Goal: Transaction & Acquisition: Purchase product/service

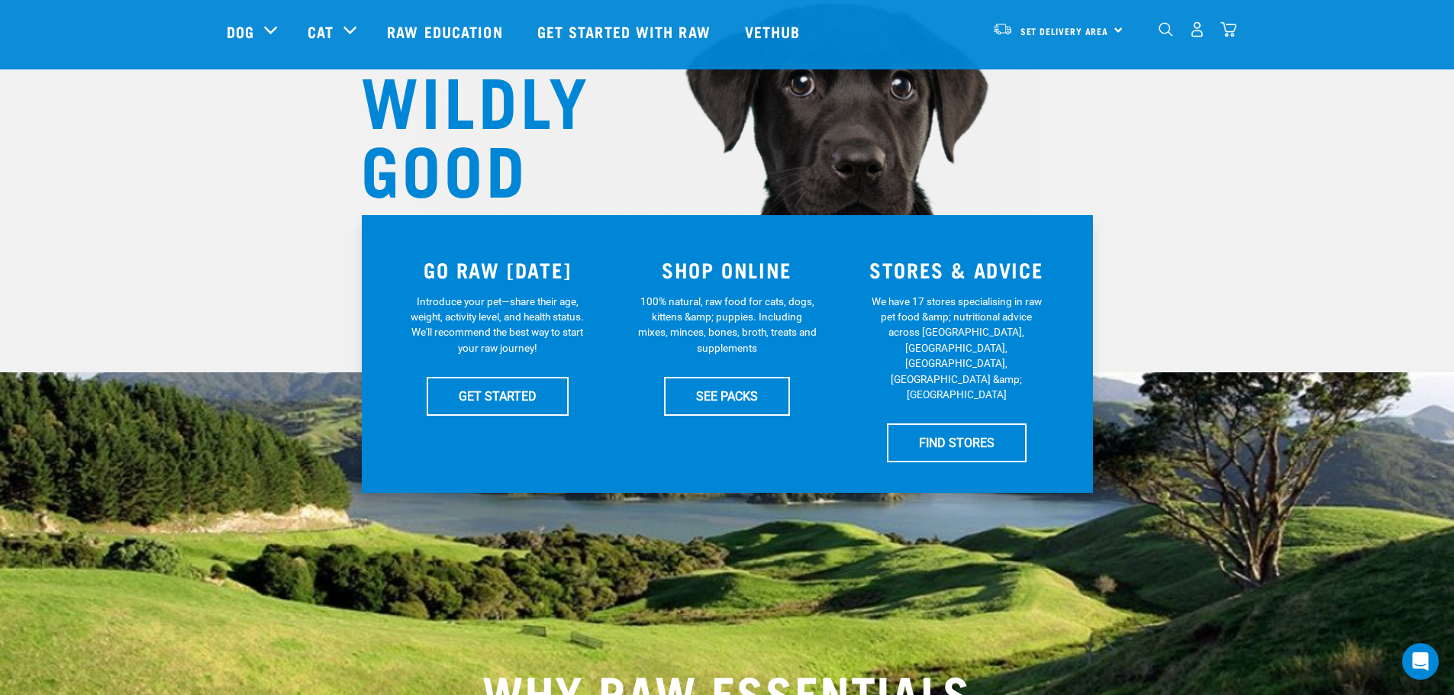
scroll to position [153, 0]
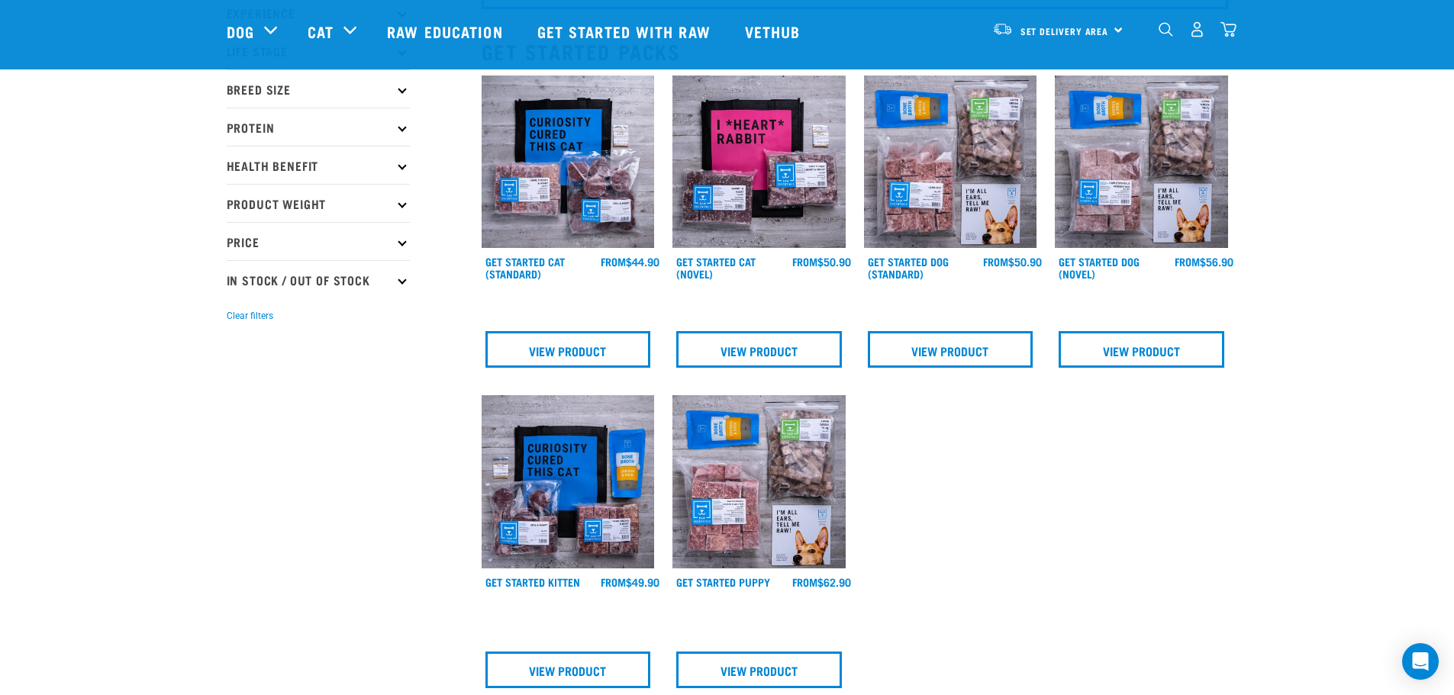
scroll to position [229, 0]
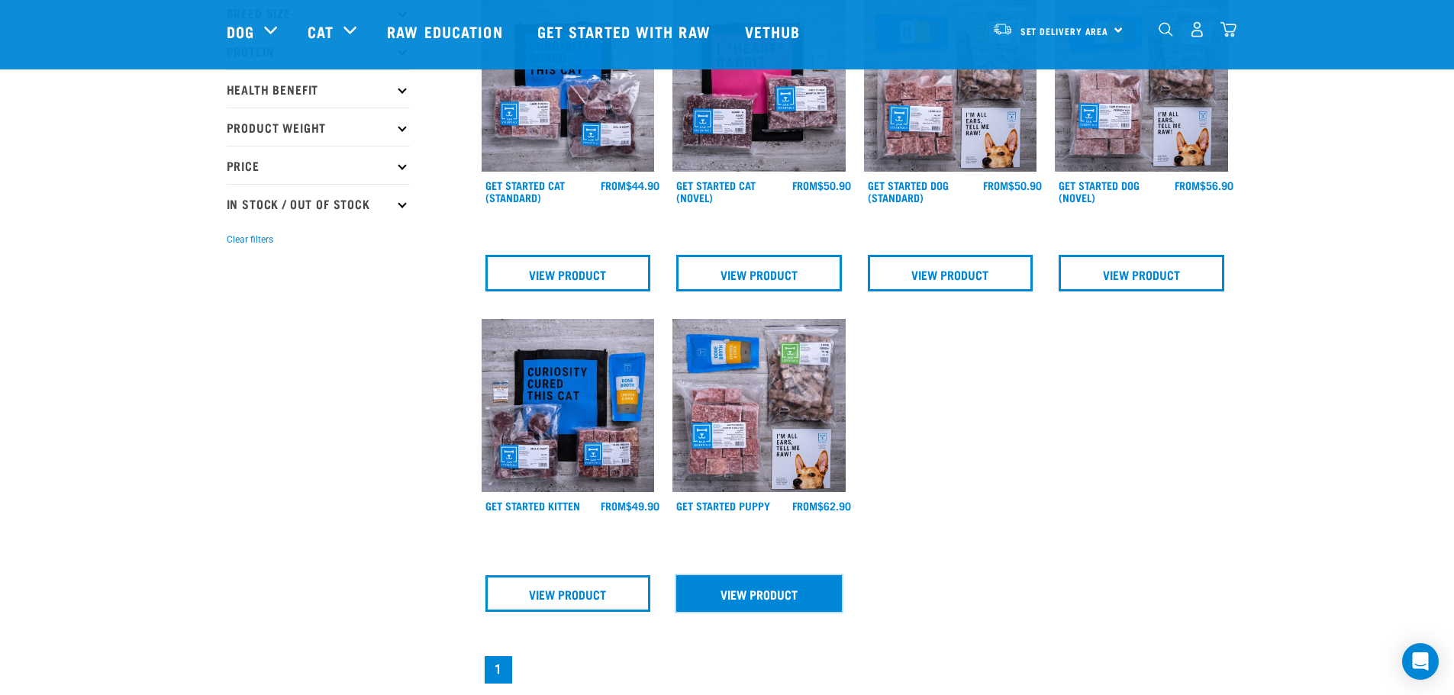
click at [744, 602] on link "View Product" at bounding box center [759, 594] width 166 height 37
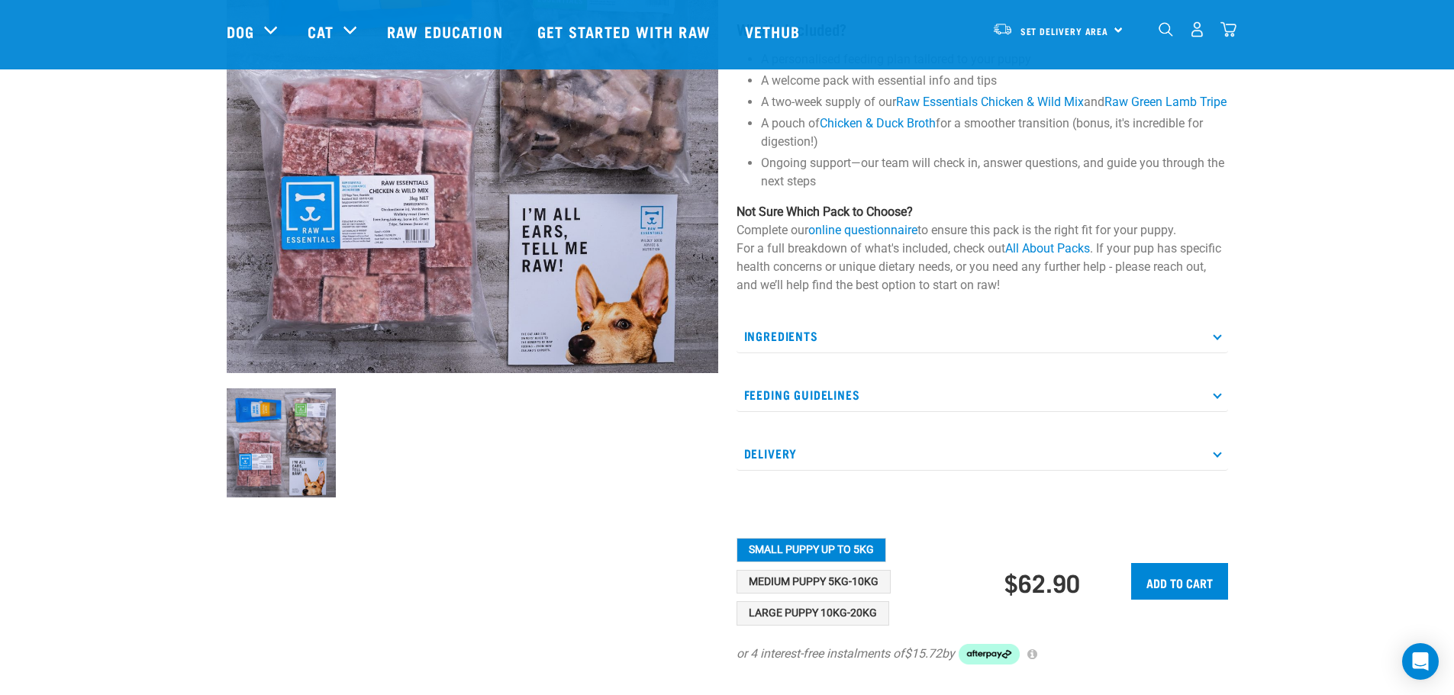
scroll to position [305, 0]
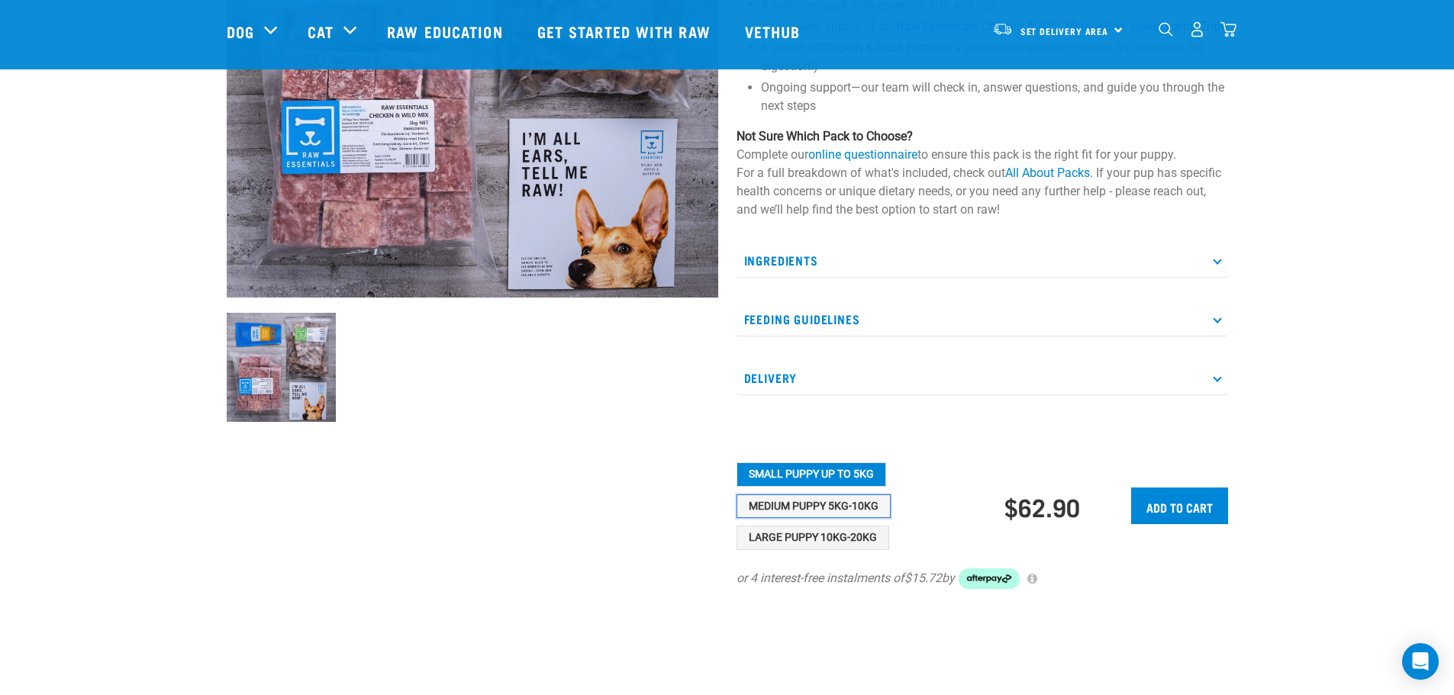
click at [821, 519] on button "Medium Puppy 5kg-10kg" at bounding box center [814, 507] width 154 height 24
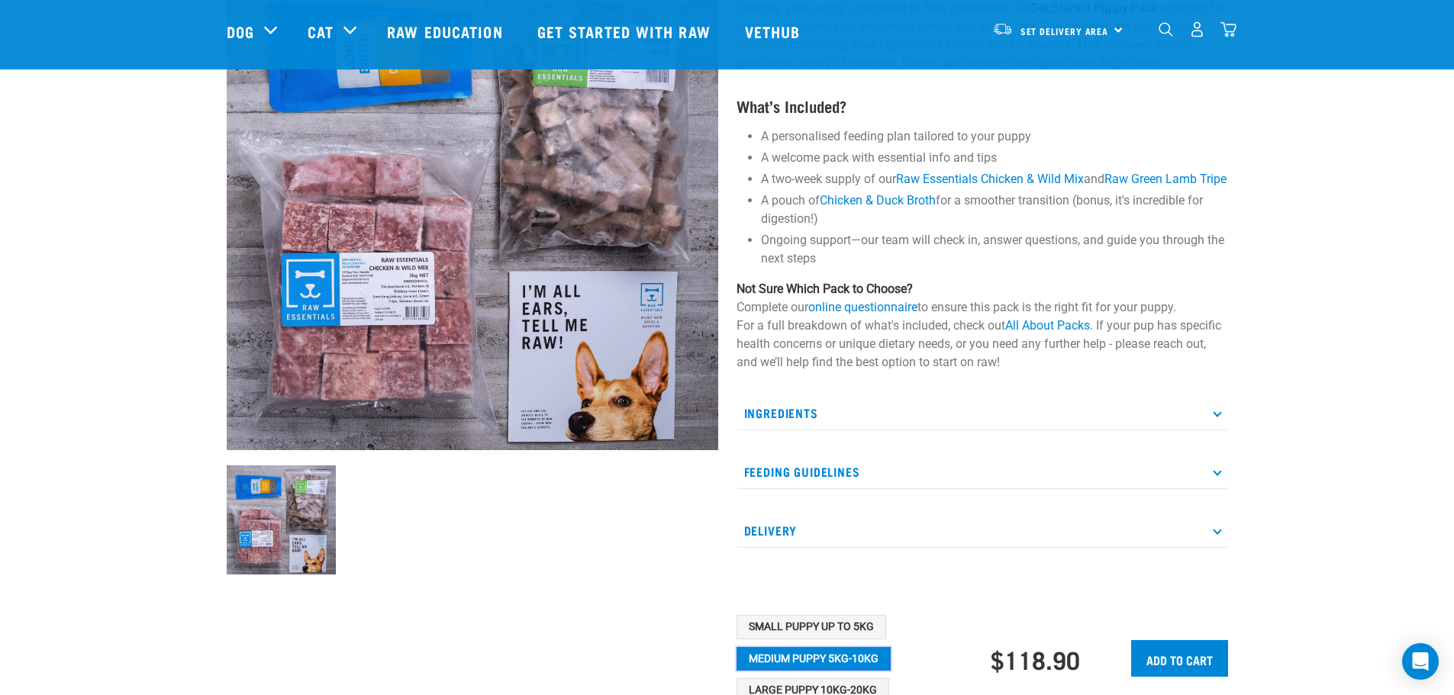
scroll to position [229, 0]
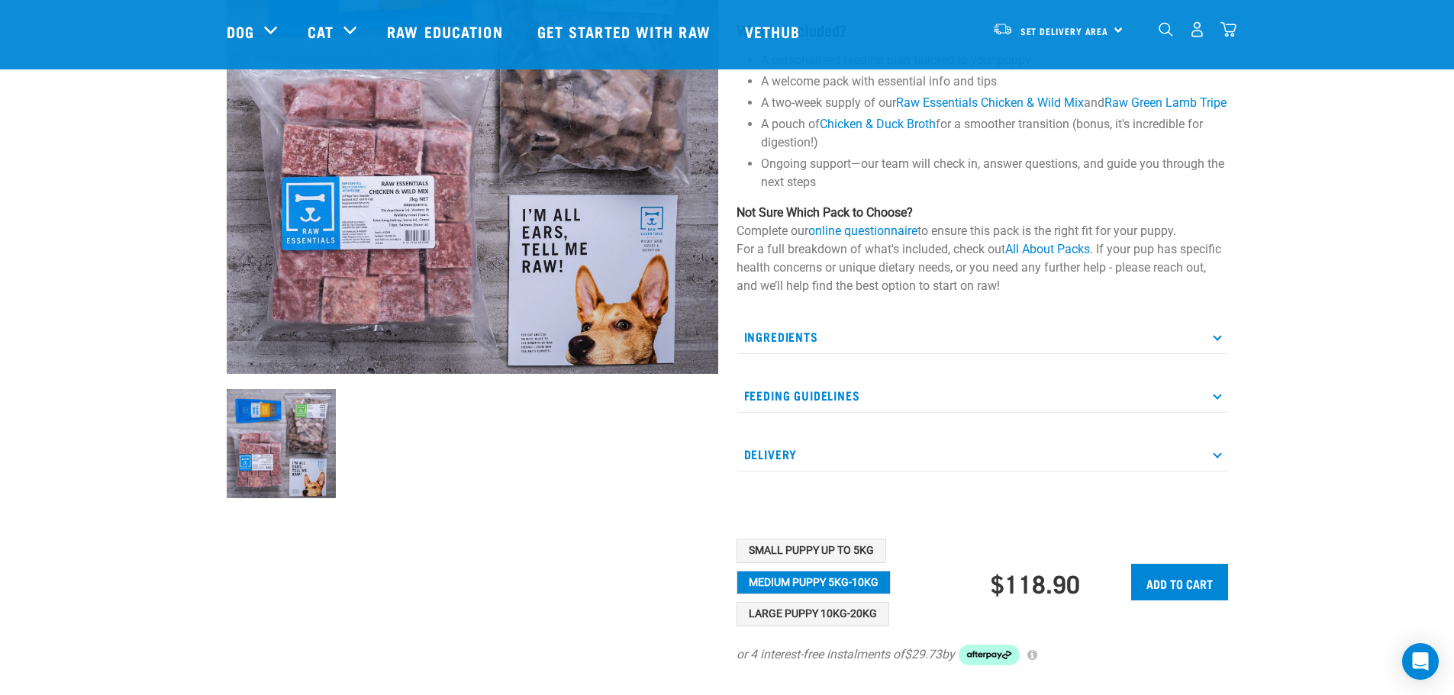
click at [767, 413] on p "Feeding Guidelines" at bounding box center [983, 396] width 492 height 34
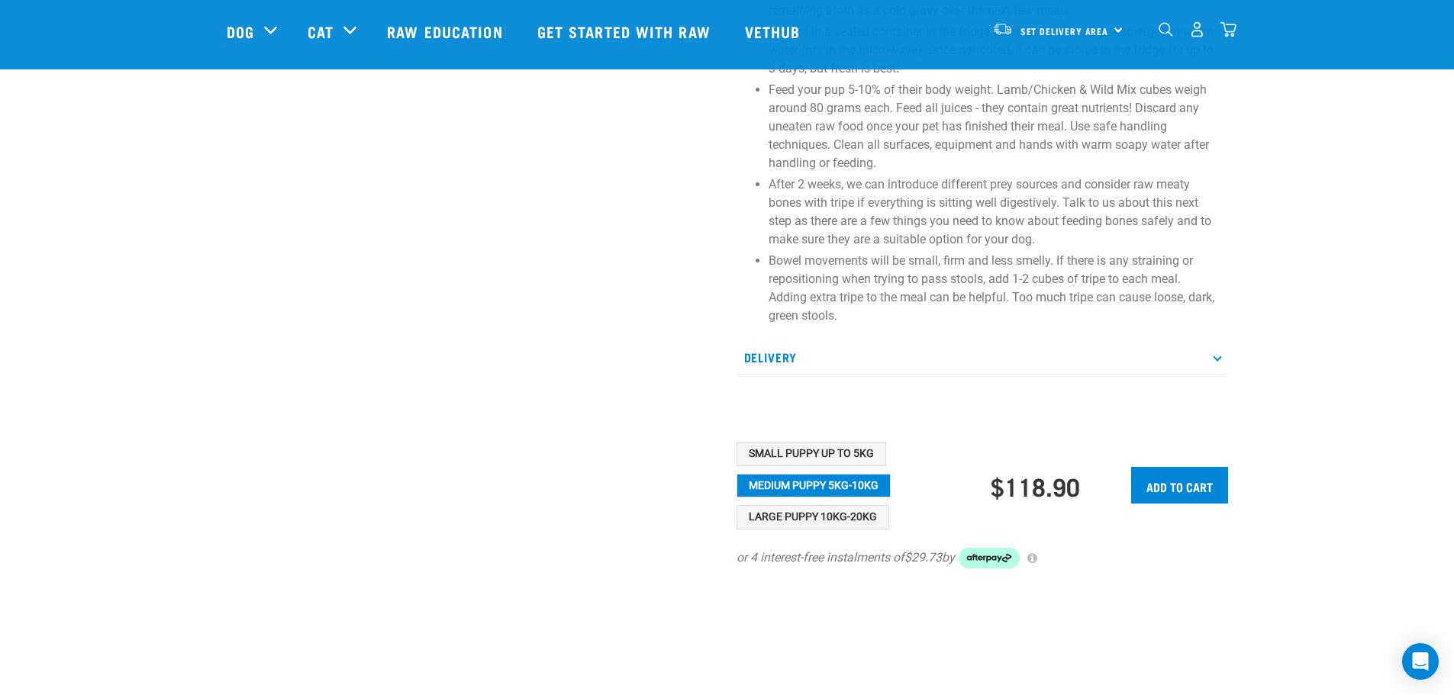
scroll to position [763, 0]
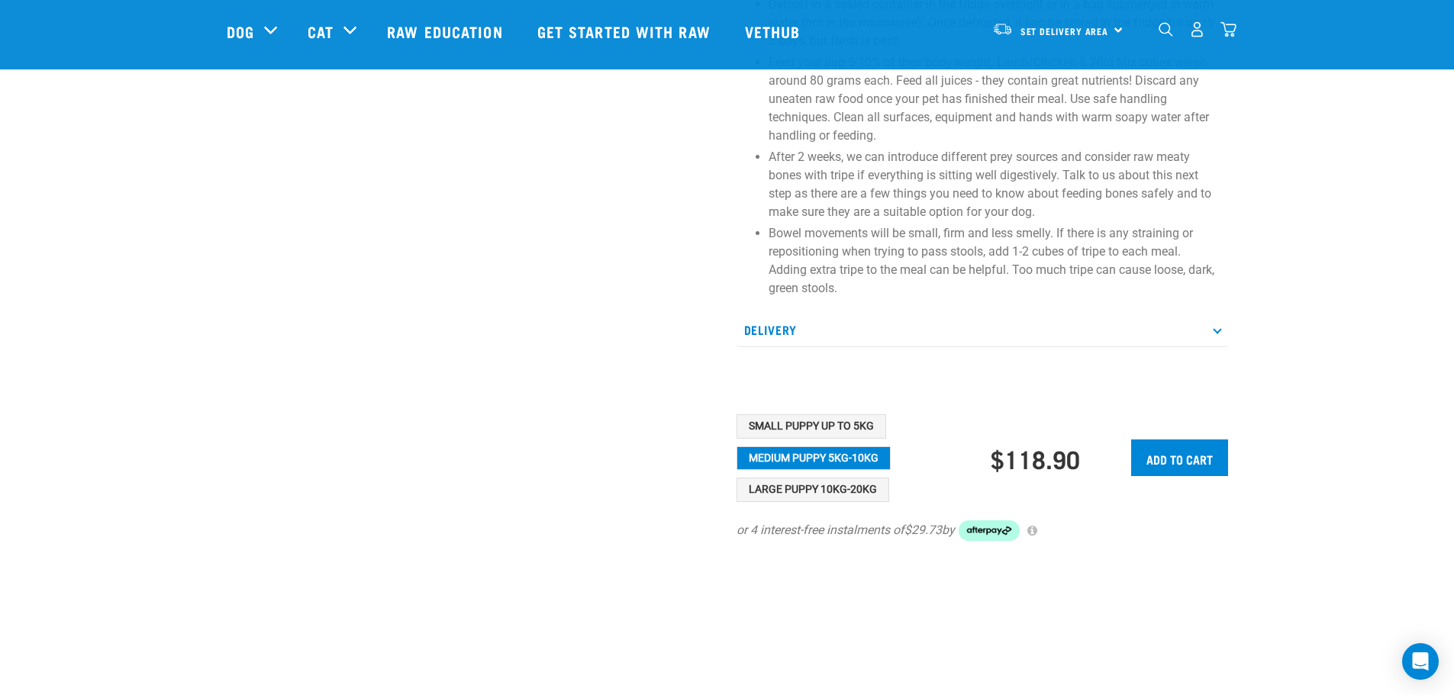
click at [792, 342] on p "Delivery" at bounding box center [983, 330] width 492 height 34
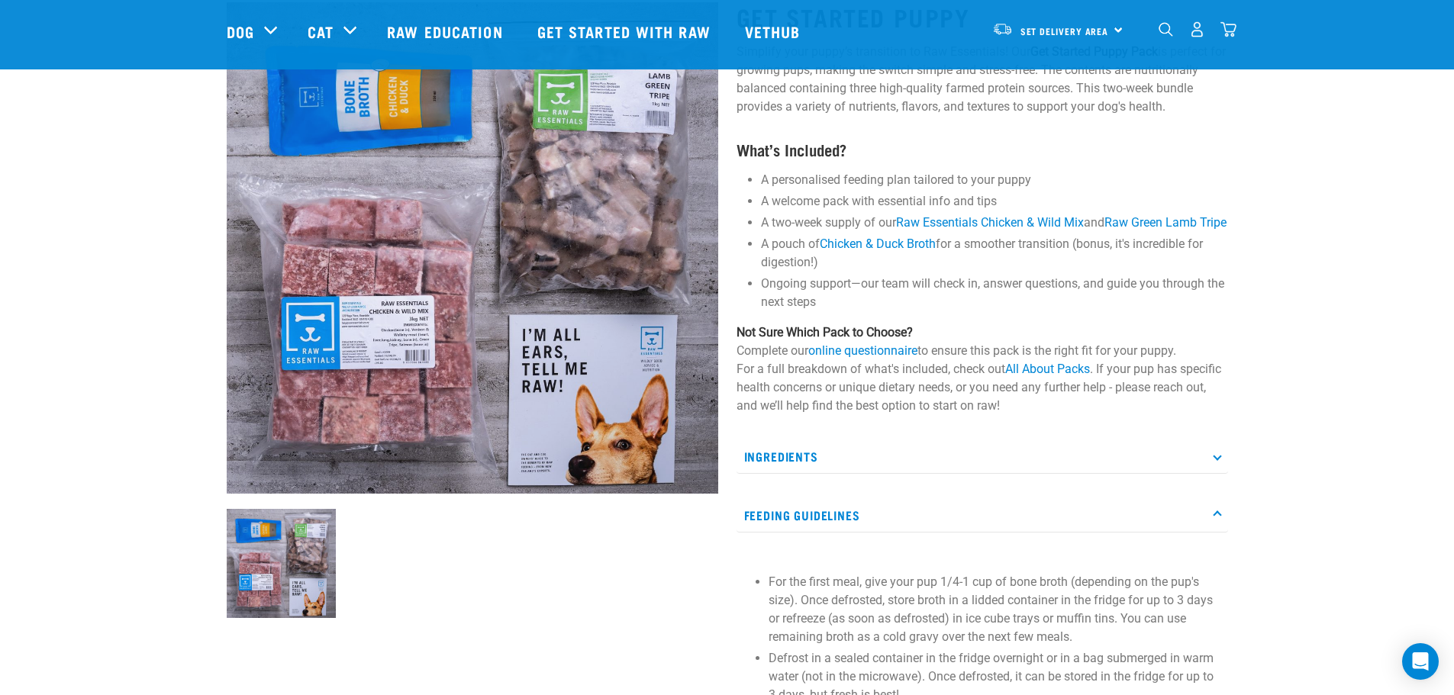
scroll to position [0, 0]
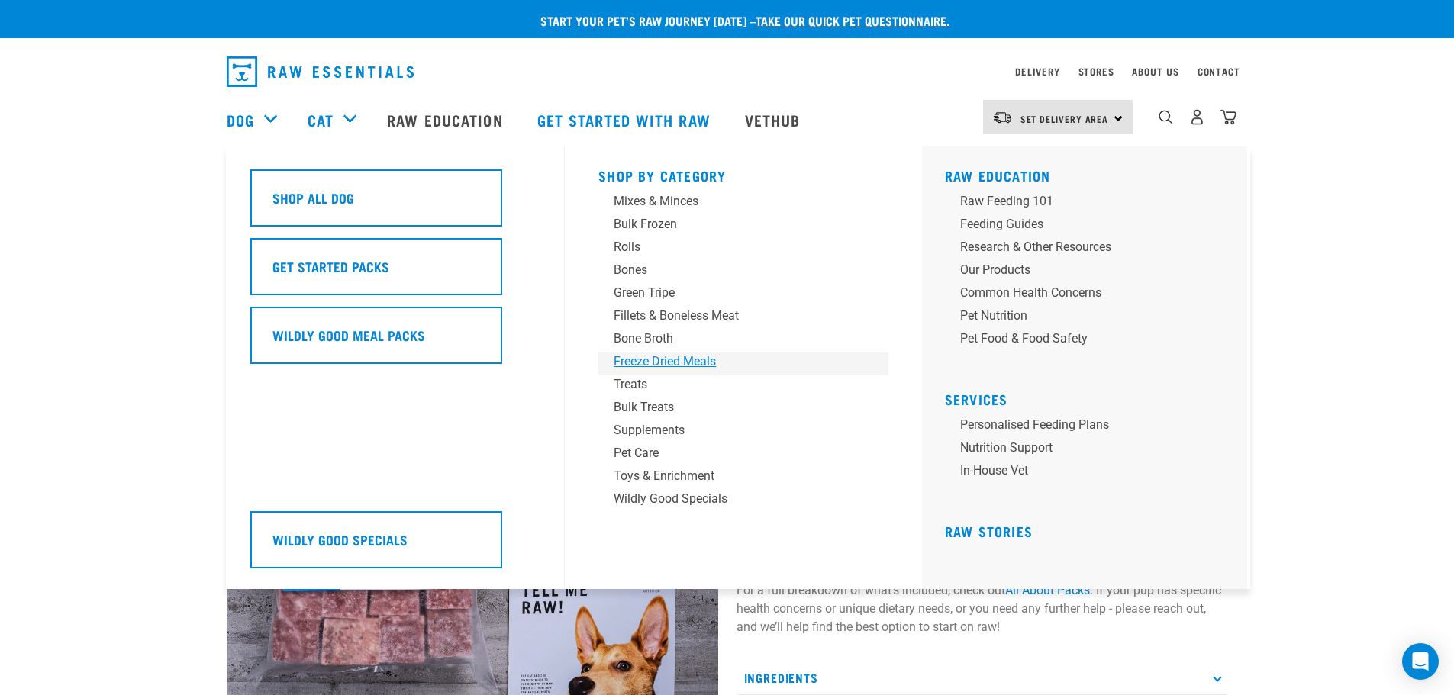
click at [694, 357] on div "Freeze Dried Meals" at bounding box center [733, 362] width 238 height 18
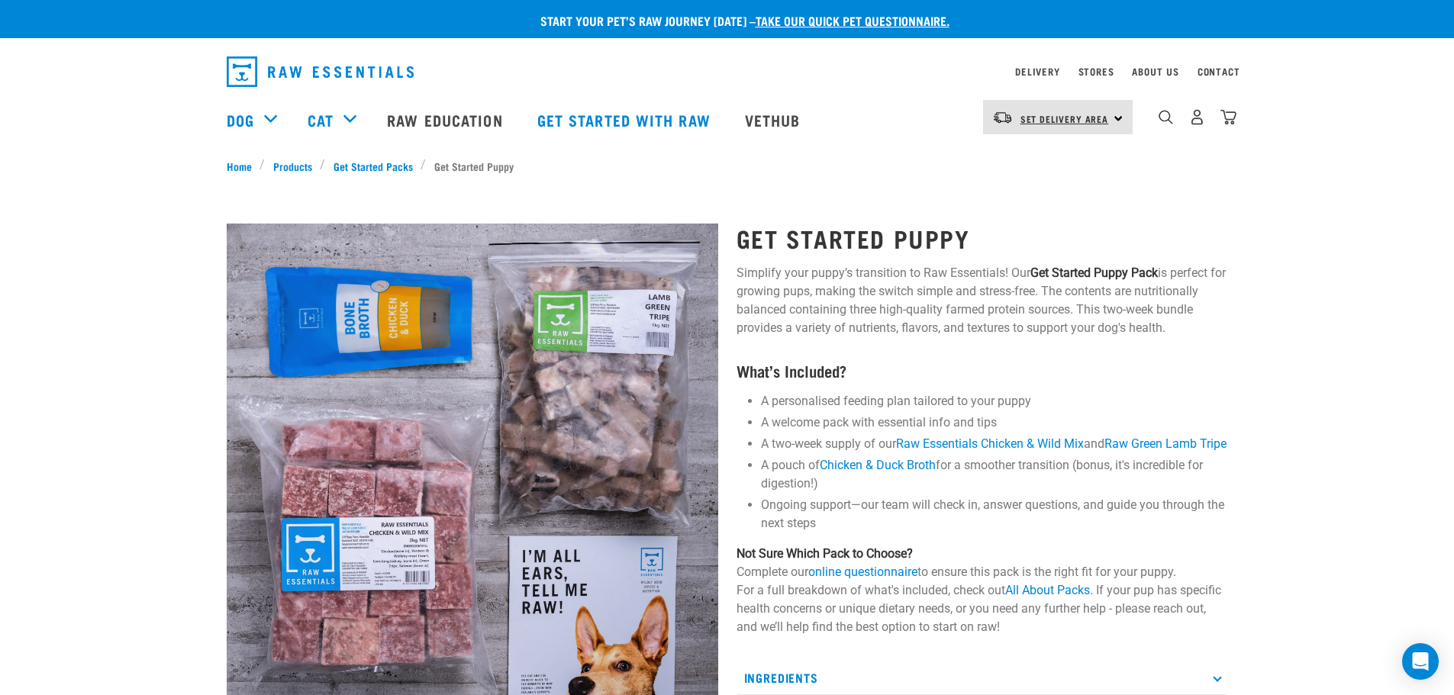
click at [1028, 117] on span "Set Delivery Area" at bounding box center [1065, 118] width 89 height 5
click at [1026, 160] on link "[GEOGRAPHIC_DATA]" at bounding box center [1056, 161] width 147 height 34
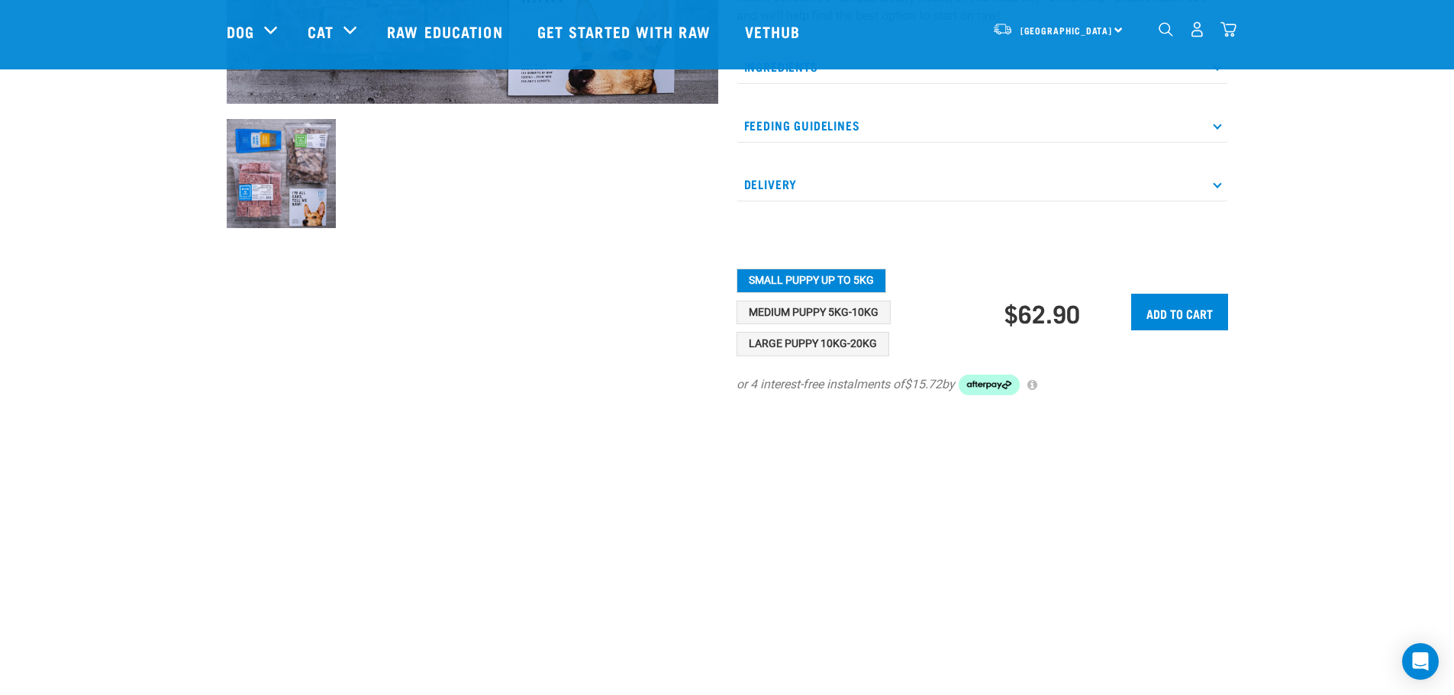
scroll to position [305, 0]
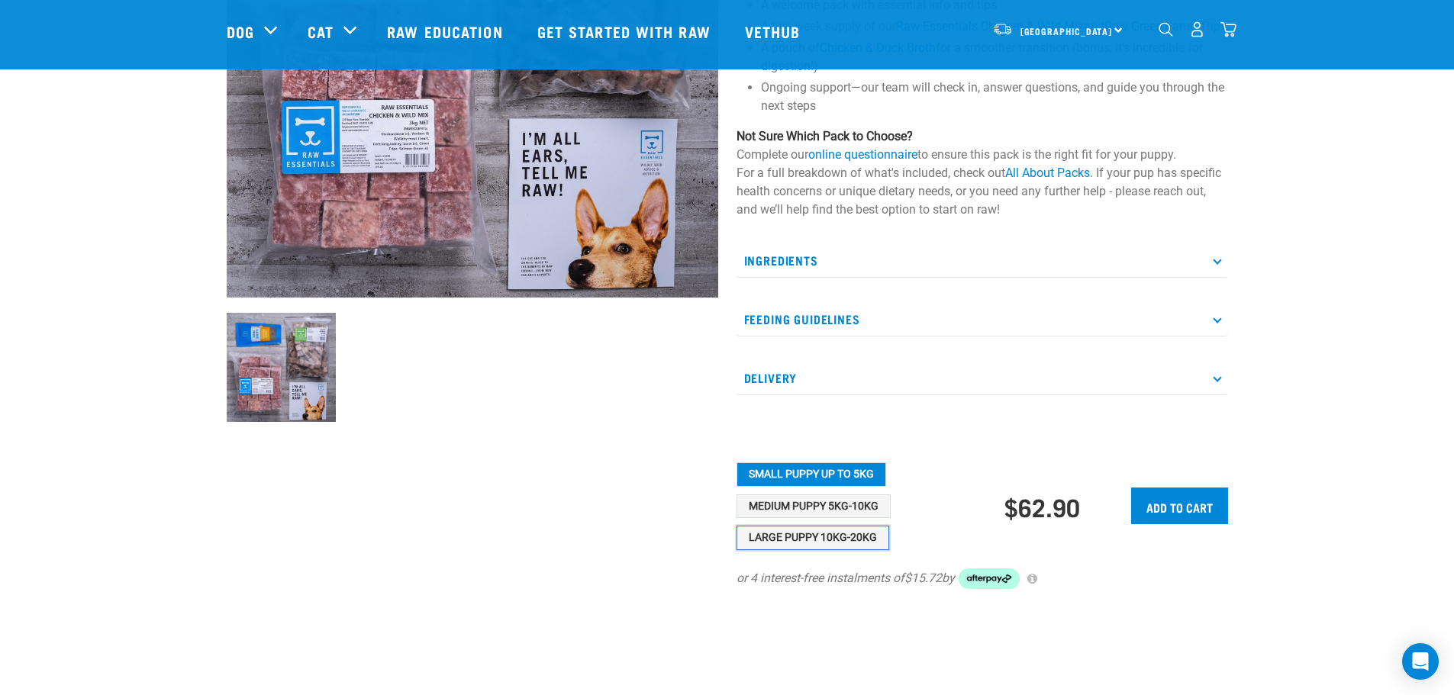
click at [818, 550] on button "Large Puppy 10kg-20kg" at bounding box center [813, 538] width 153 height 24
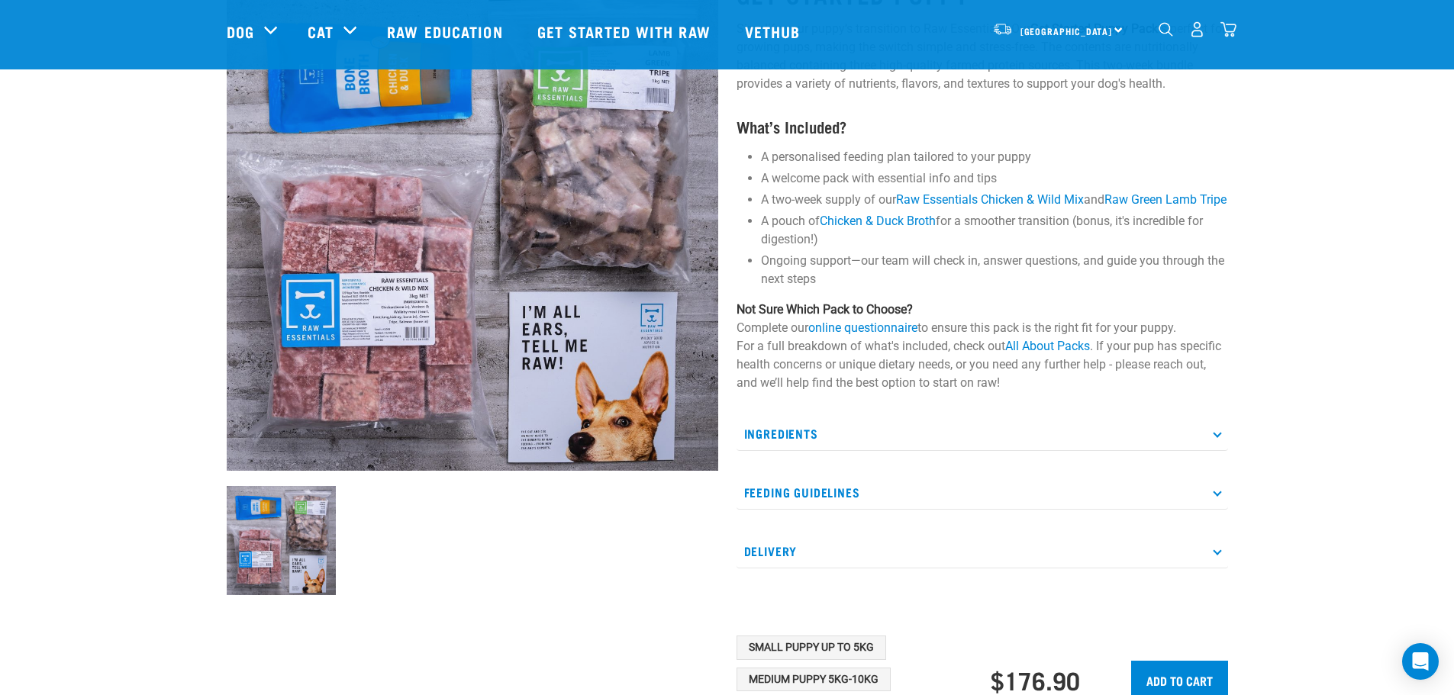
scroll to position [153, 0]
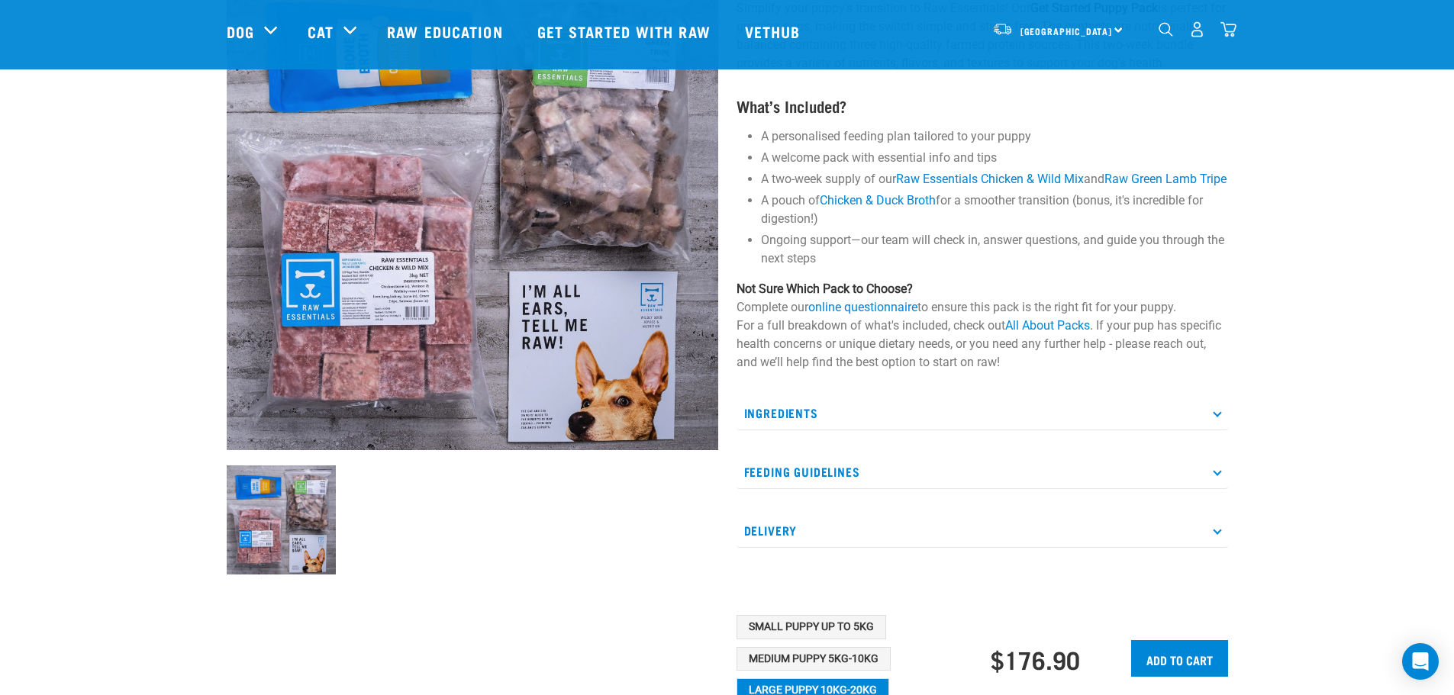
click at [779, 481] on p "Feeding Guidelines" at bounding box center [983, 472] width 492 height 34
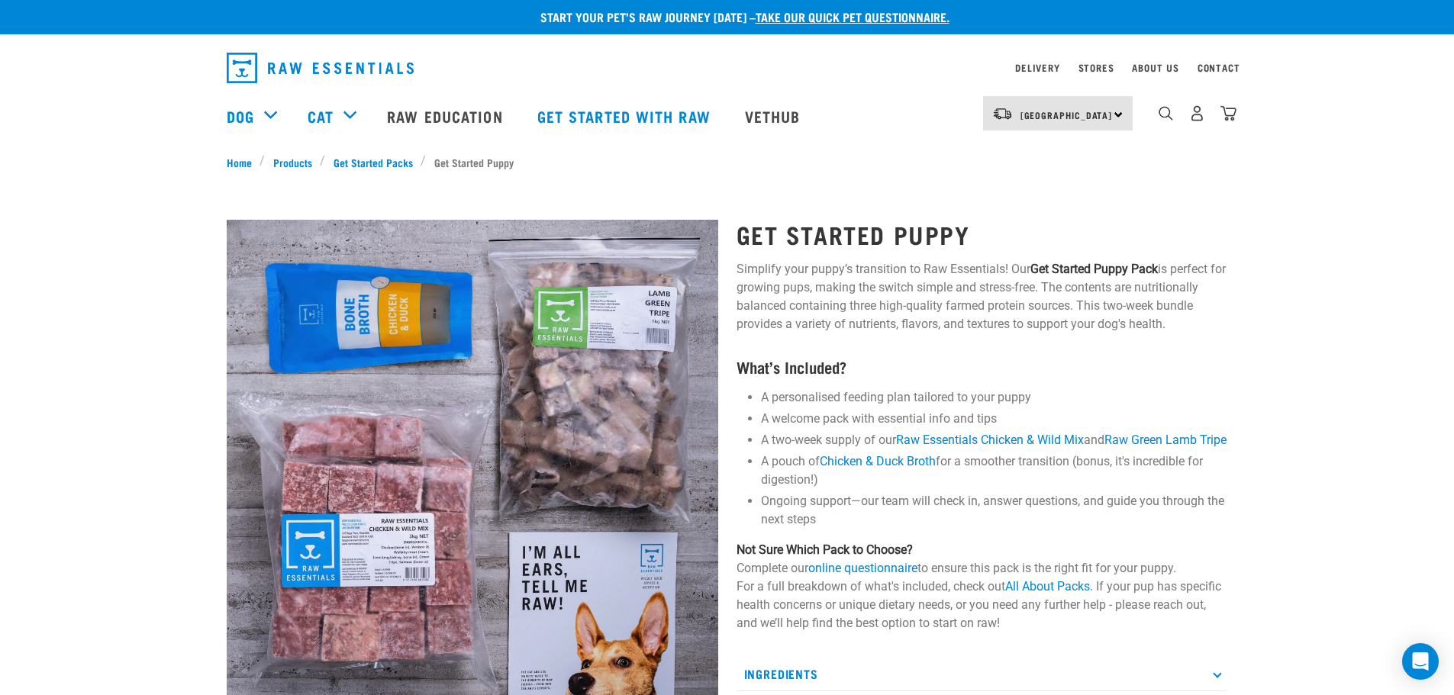
scroll to position [0, 0]
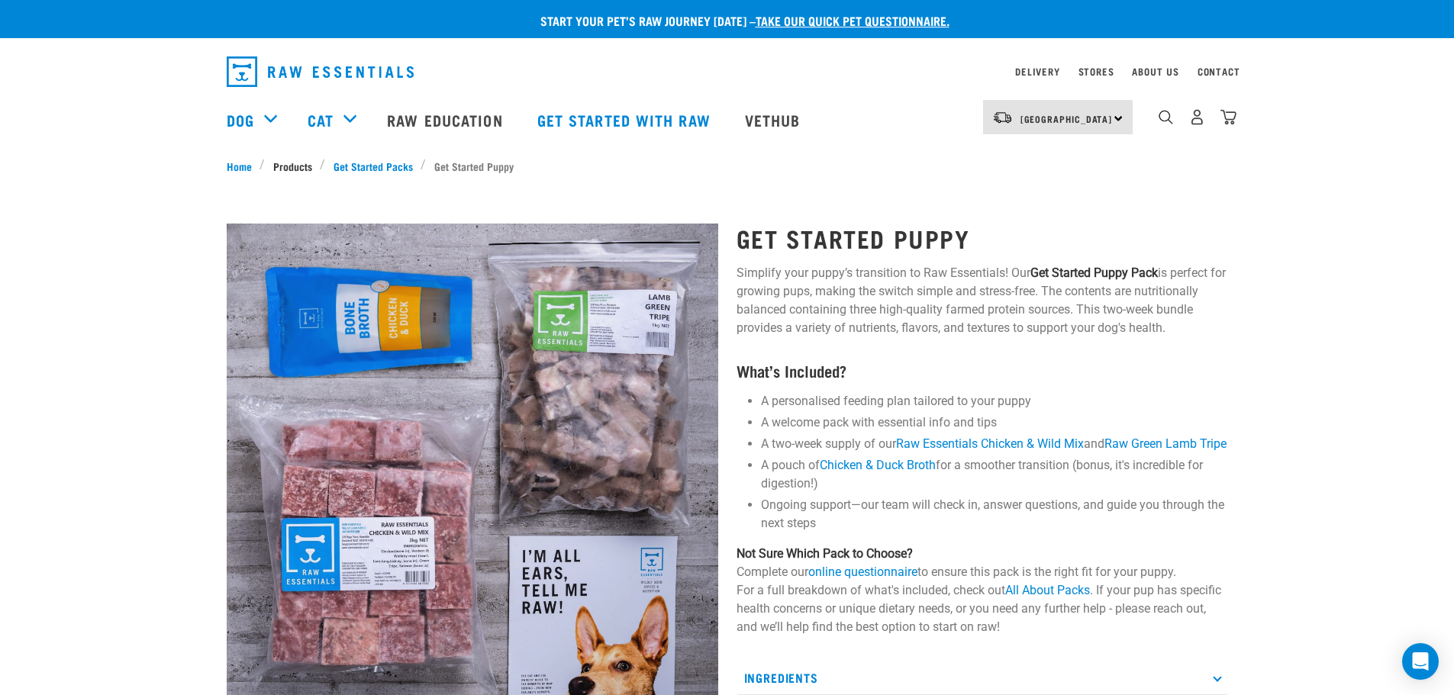
click at [279, 164] on link "Products" at bounding box center [292, 166] width 55 height 16
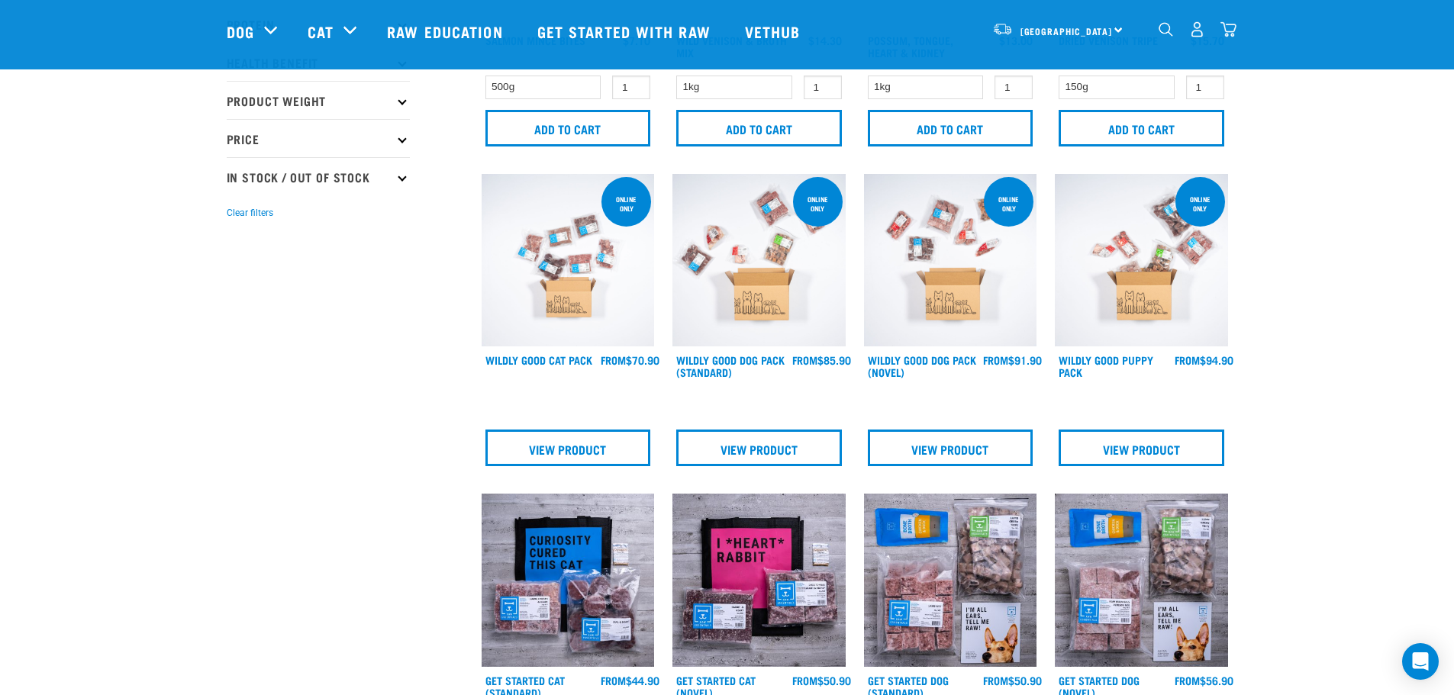
scroll to position [229, 0]
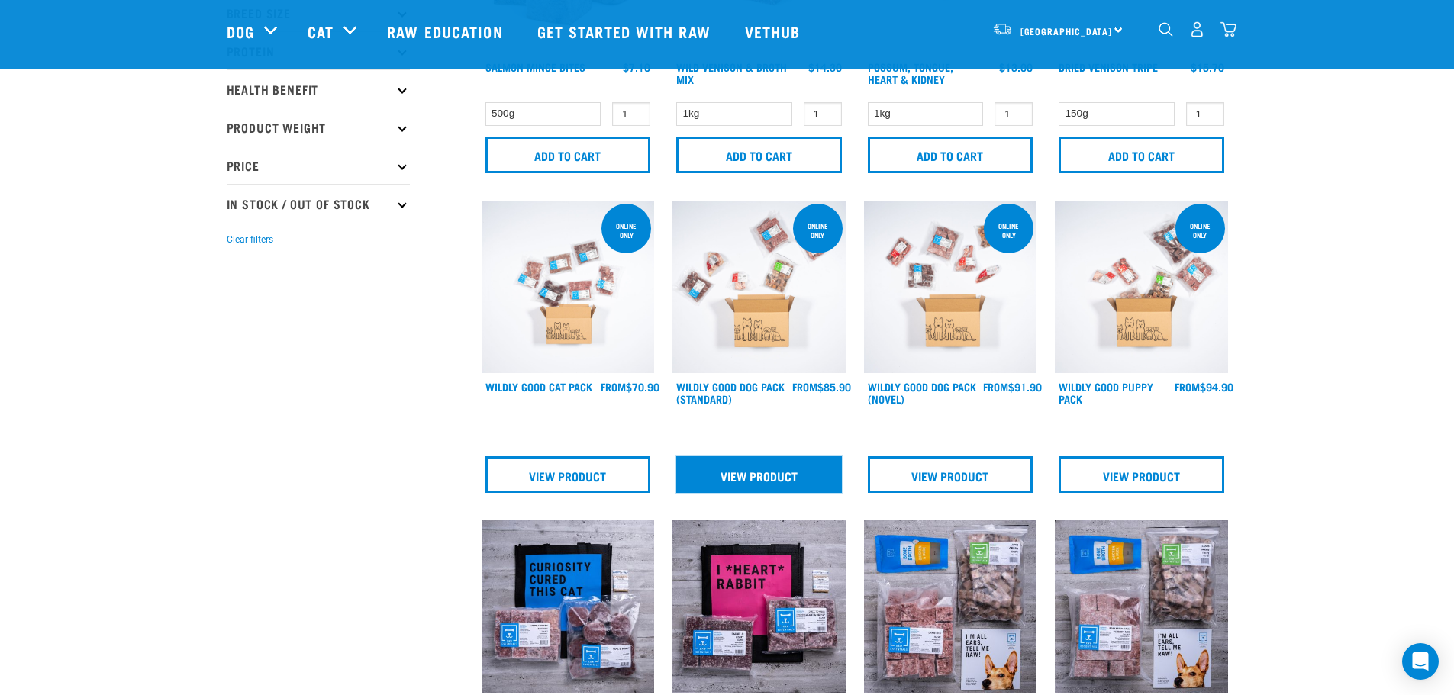
click at [762, 485] on link "View Product" at bounding box center [759, 474] width 166 height 37
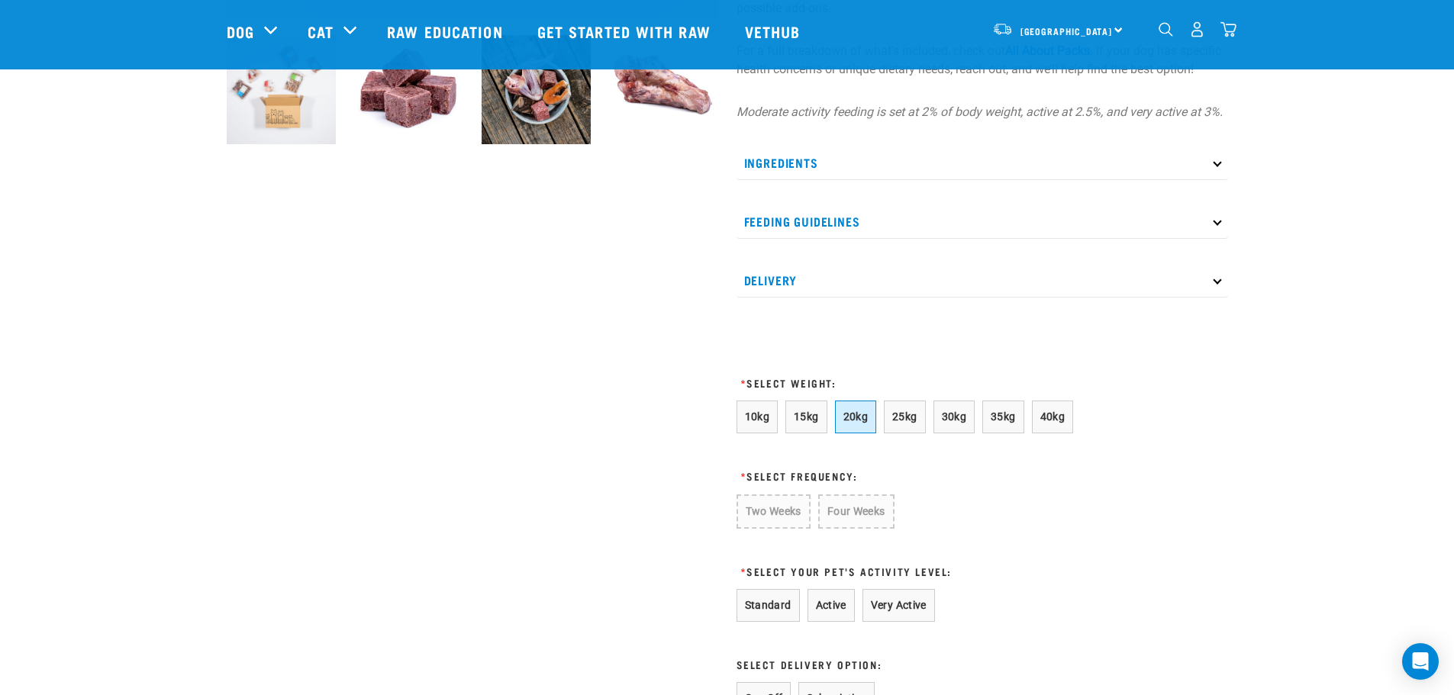
scroll to position [611, 0]
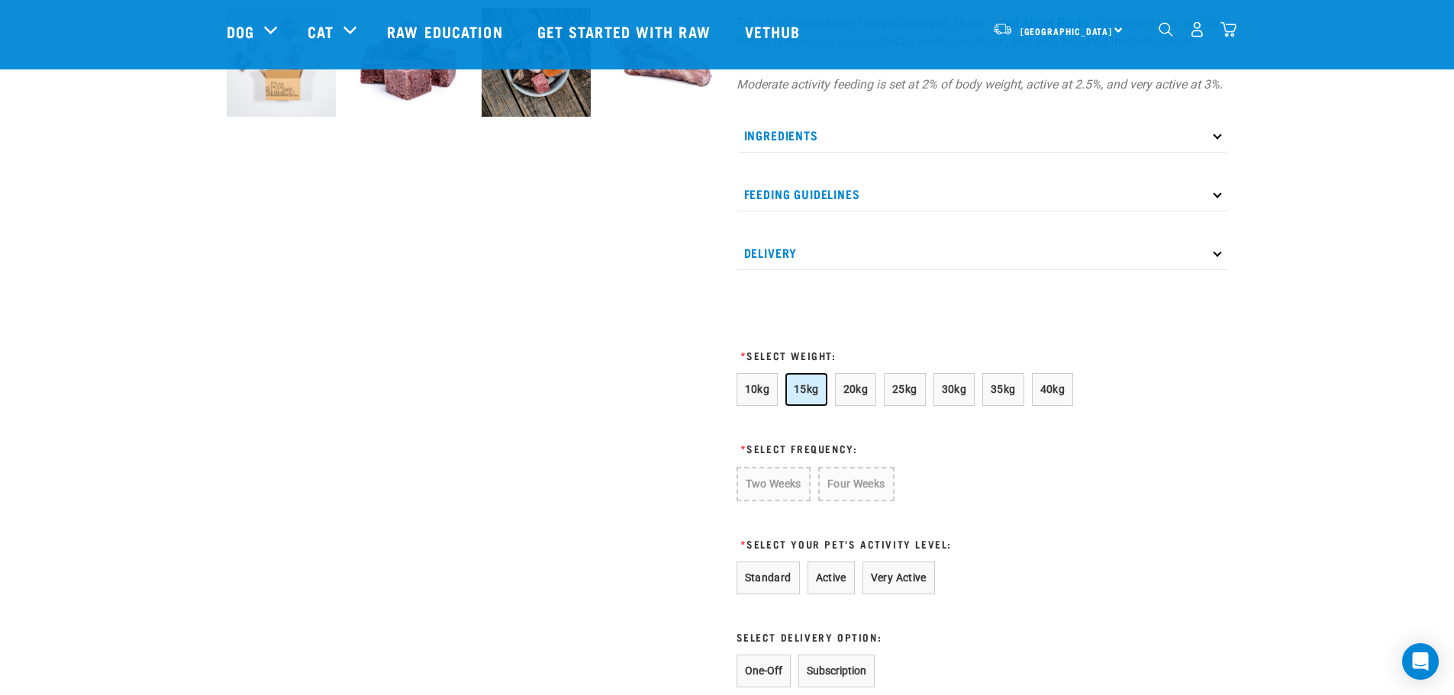
click at [800, 395] on span "15kg" at bounding box center [806, 389] width 25 height 12
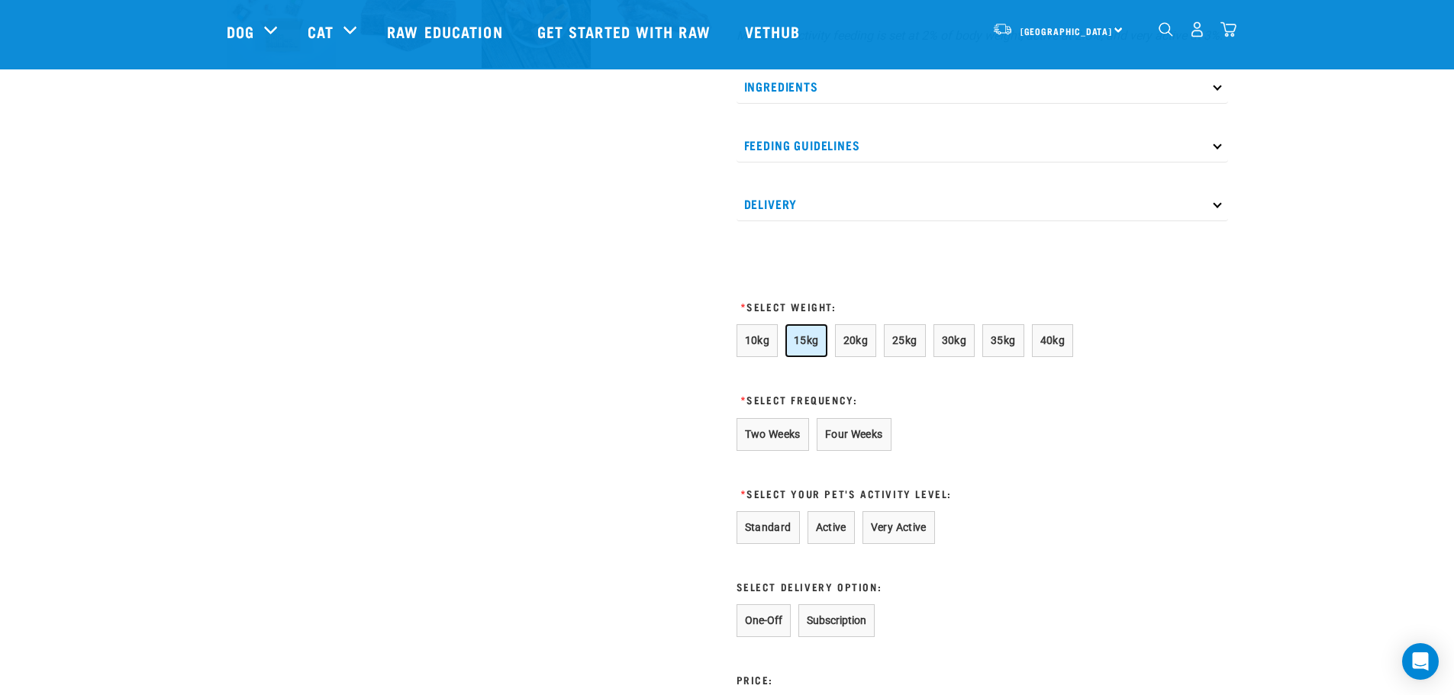
scroll to position [687, 0]
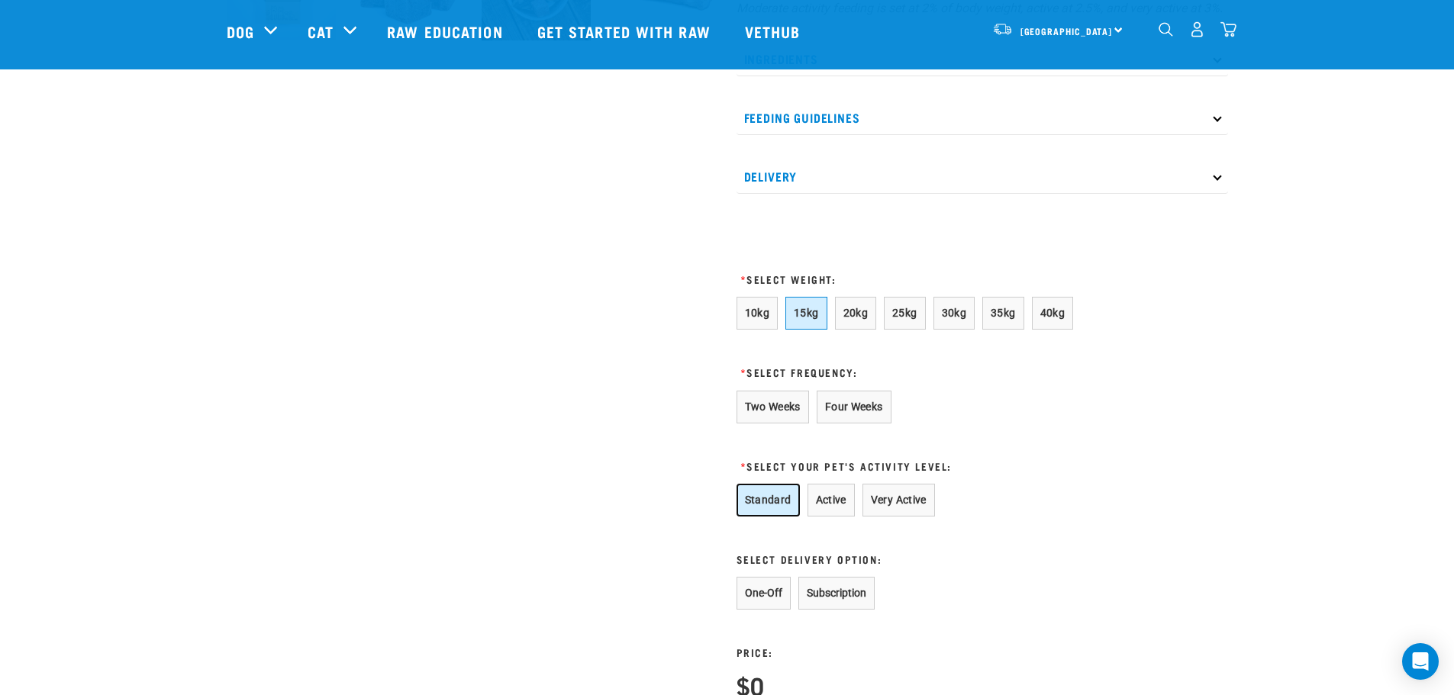
click at [760, 513] on button "Standard" at bounding box center [768, 500] width 63 height 33
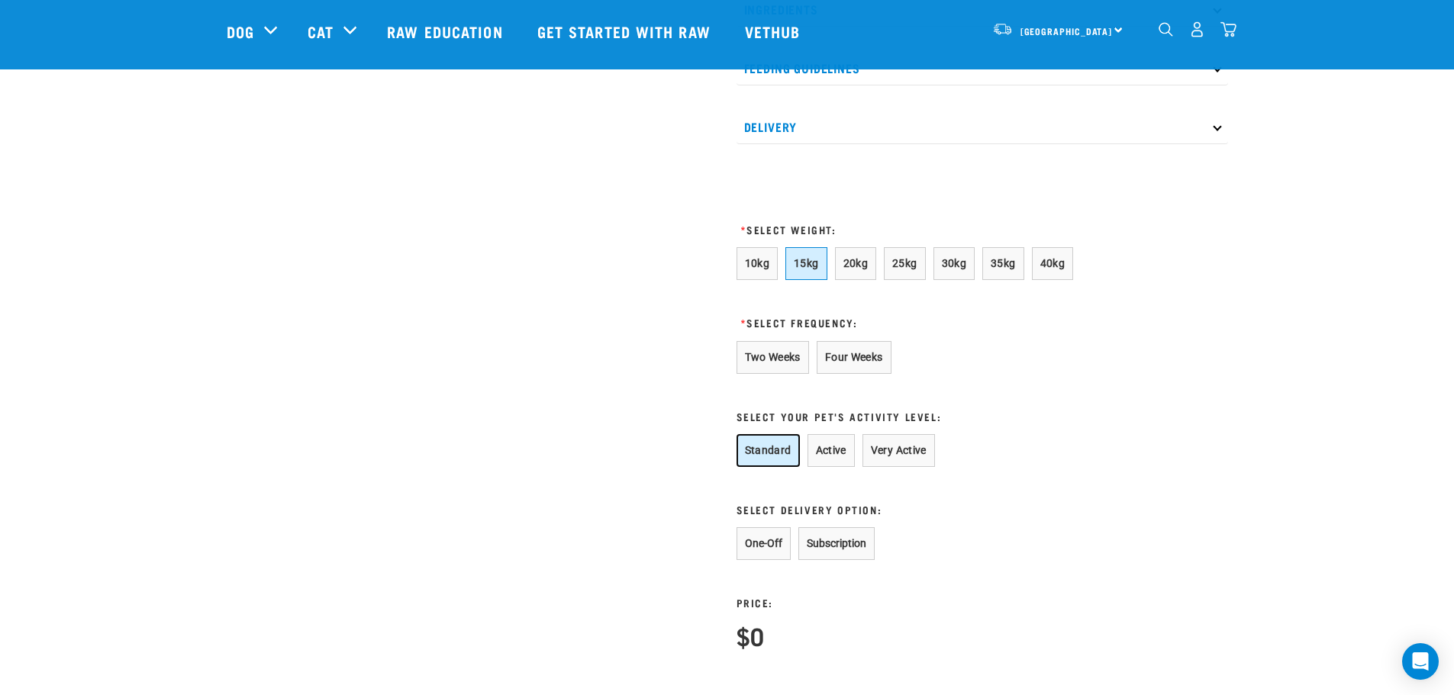
scroll to position [763, 0]
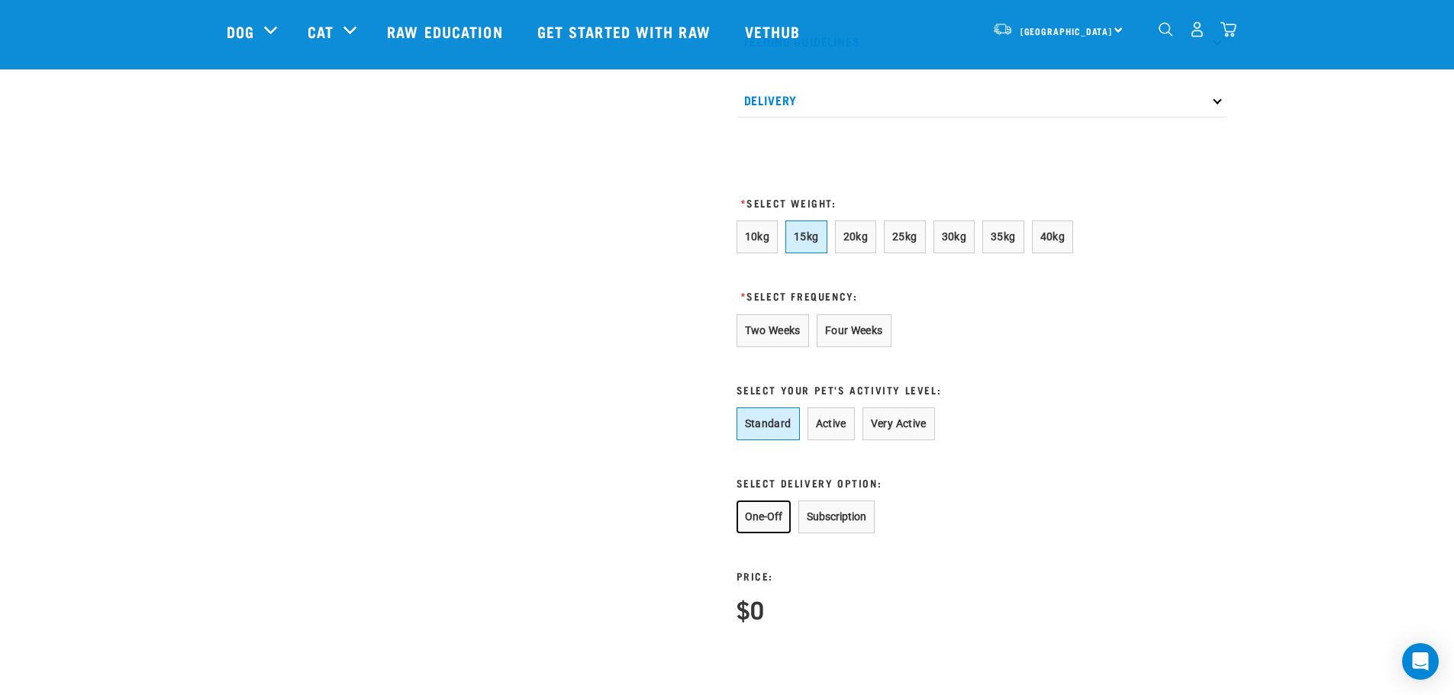
click at [764, 527] on button "One-Off" at bounding box center [764, 517] width 54 height 33
click at [759, 534] on button "One-Off" at bounding box center [764, 517] width 54 height 33
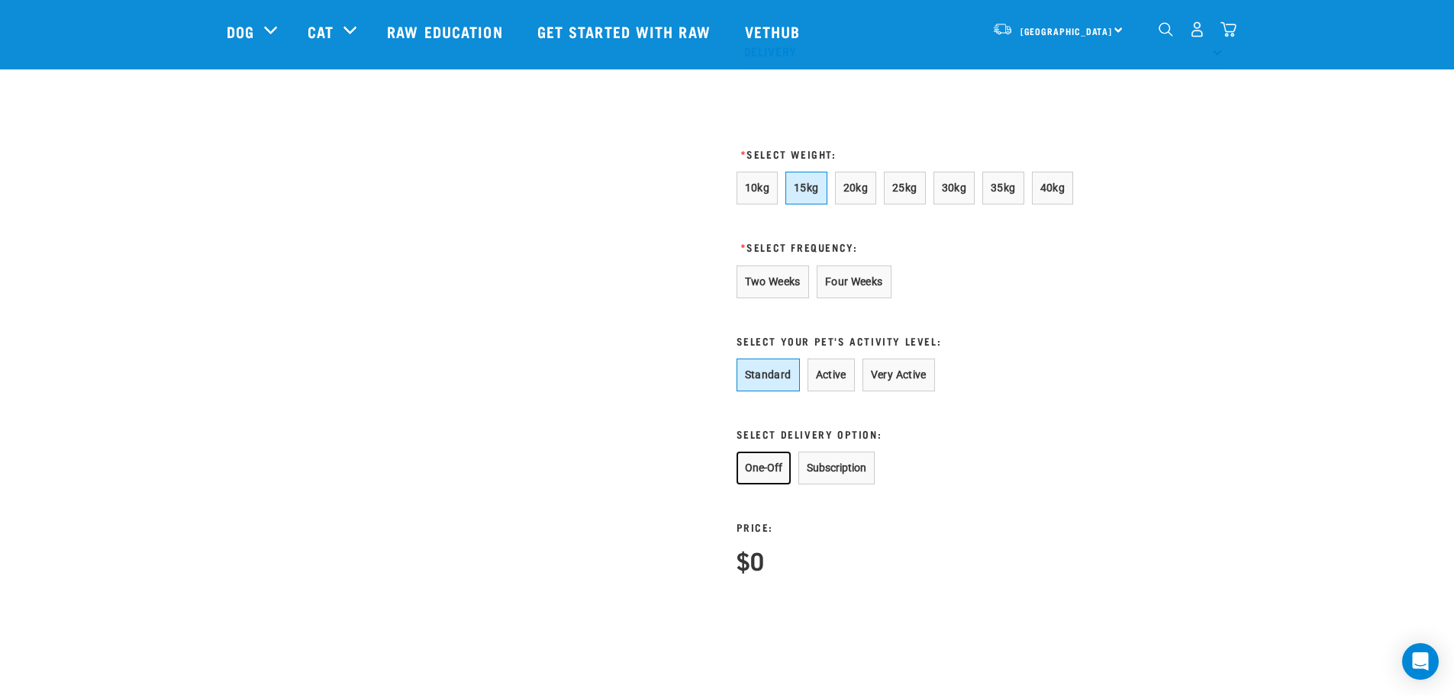
scroll to position [840, 0]
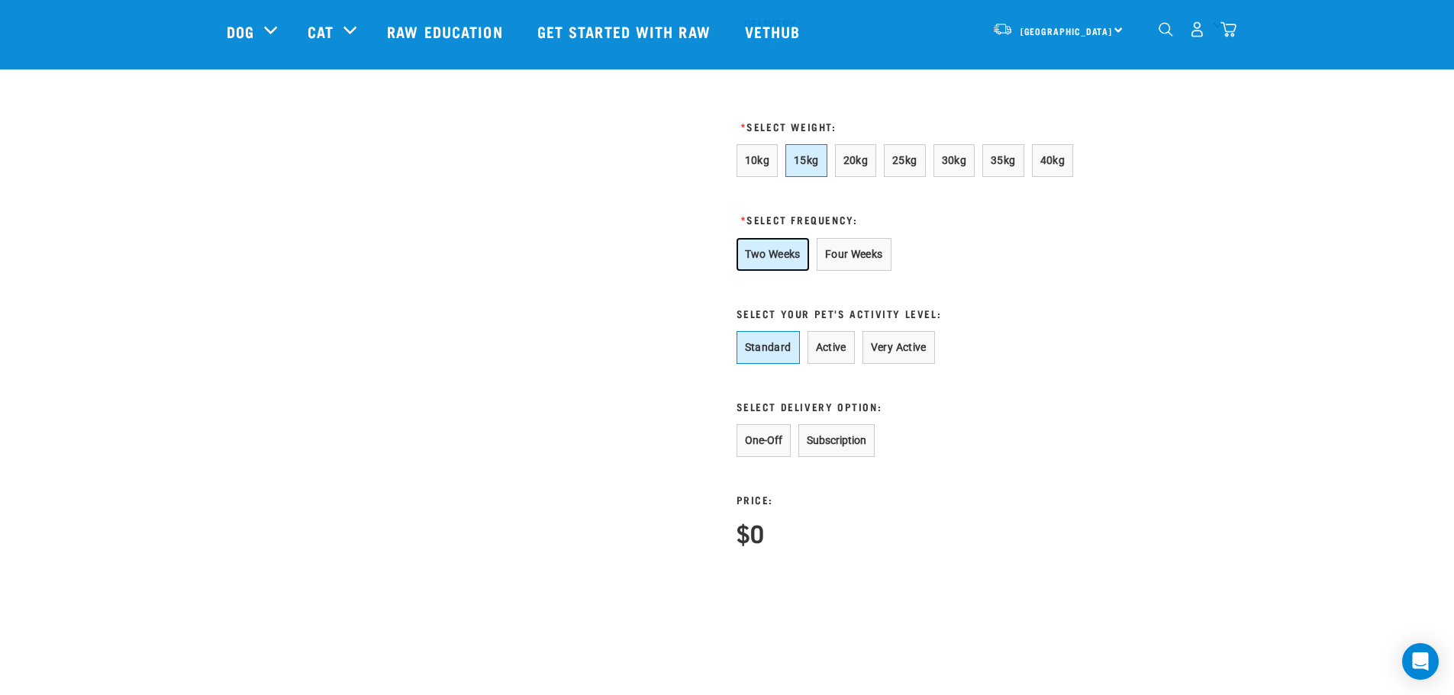
click at [773, 270] on button "Two Weeks" at bounding box center [773, 254] width 73 height 33
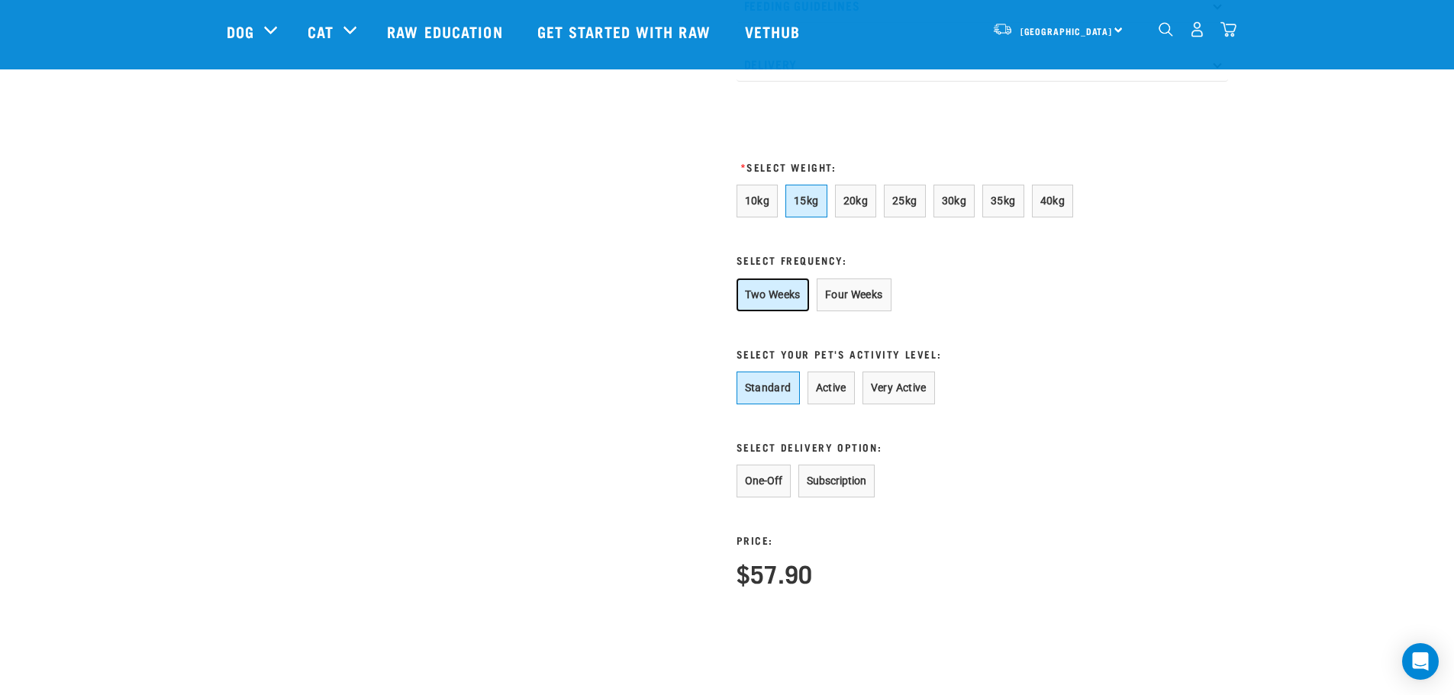
scroll to position [763, 0]
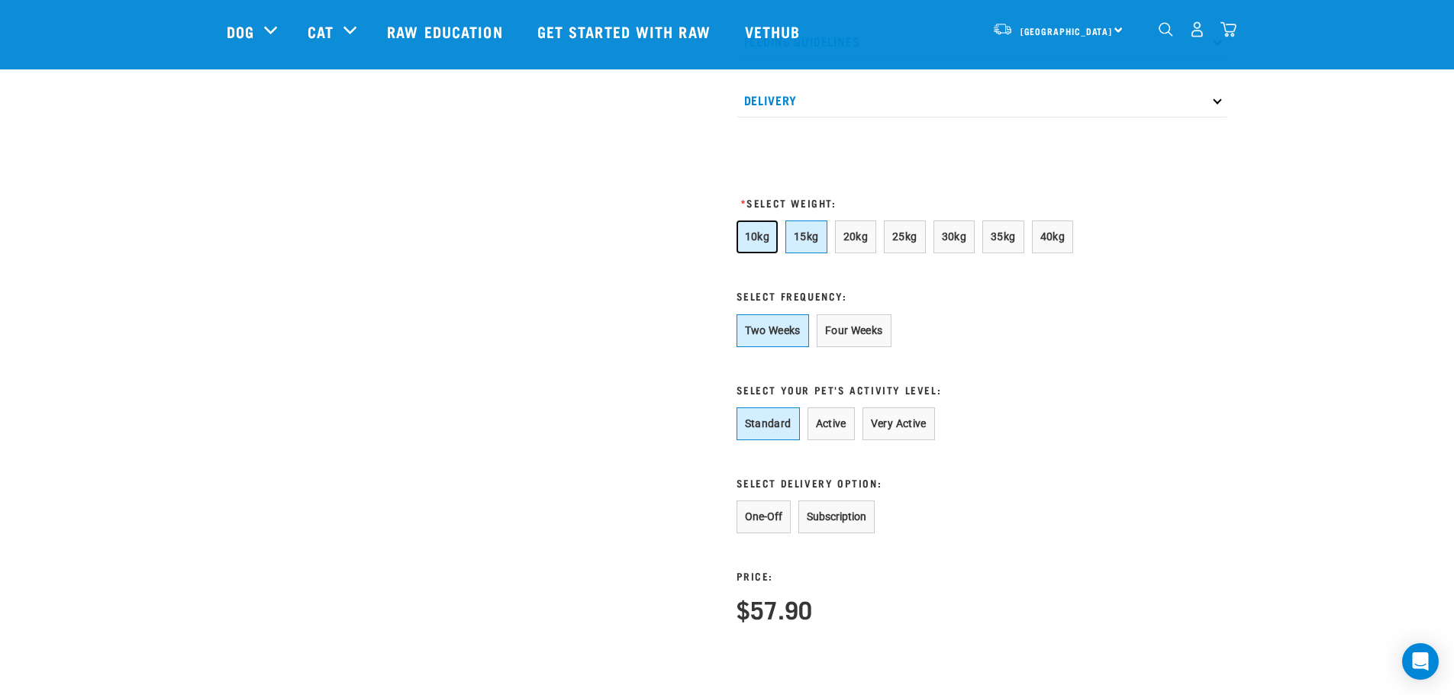
click at [763, 253] on button "10kg" at bounding box center [758, 237] width 42 height 33
click at [809, 243] on span "15kg" at bounding box center [806, 237] width 25 height 12
click at [769, 341] on button "Two Weeks" at bounding box center [773, 330] width 73 height 33
click at [763, 526] on button "One-Off" at bounding box center [764, 517] width 54 height 33
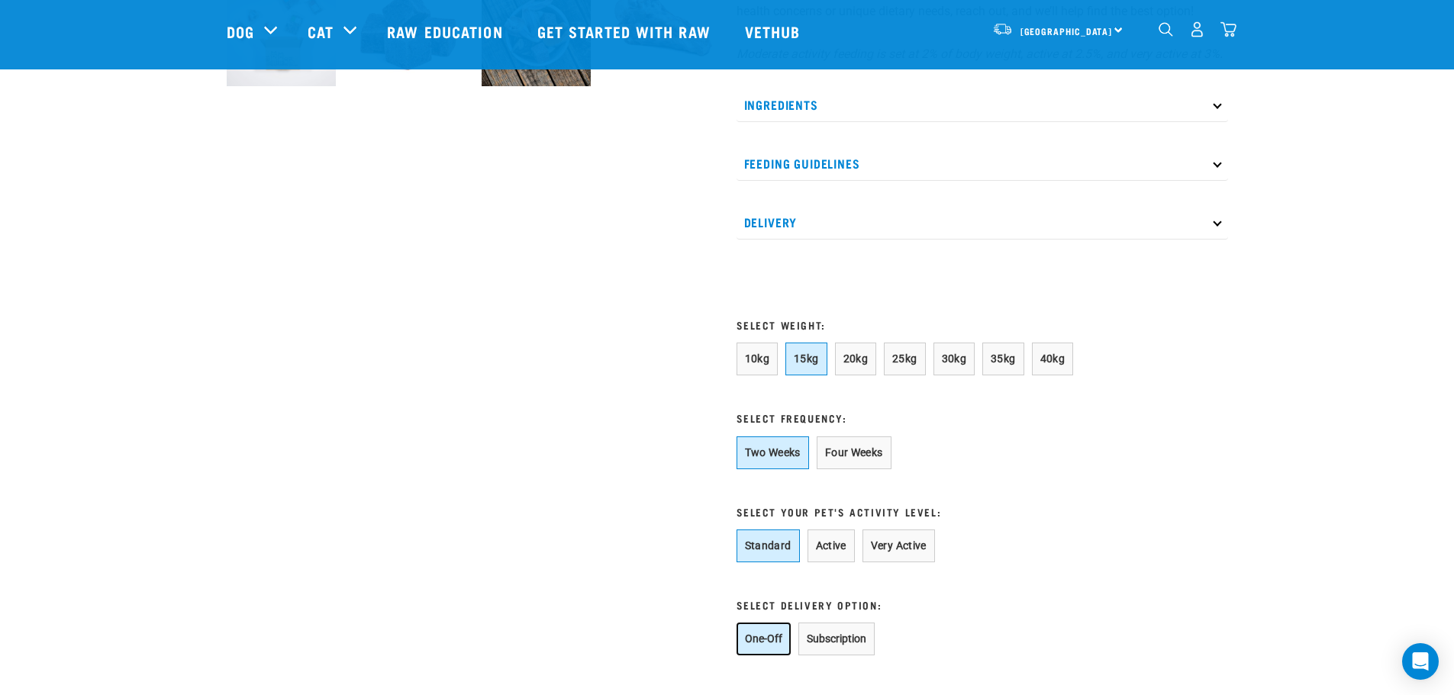
scroll to position [611, 0]
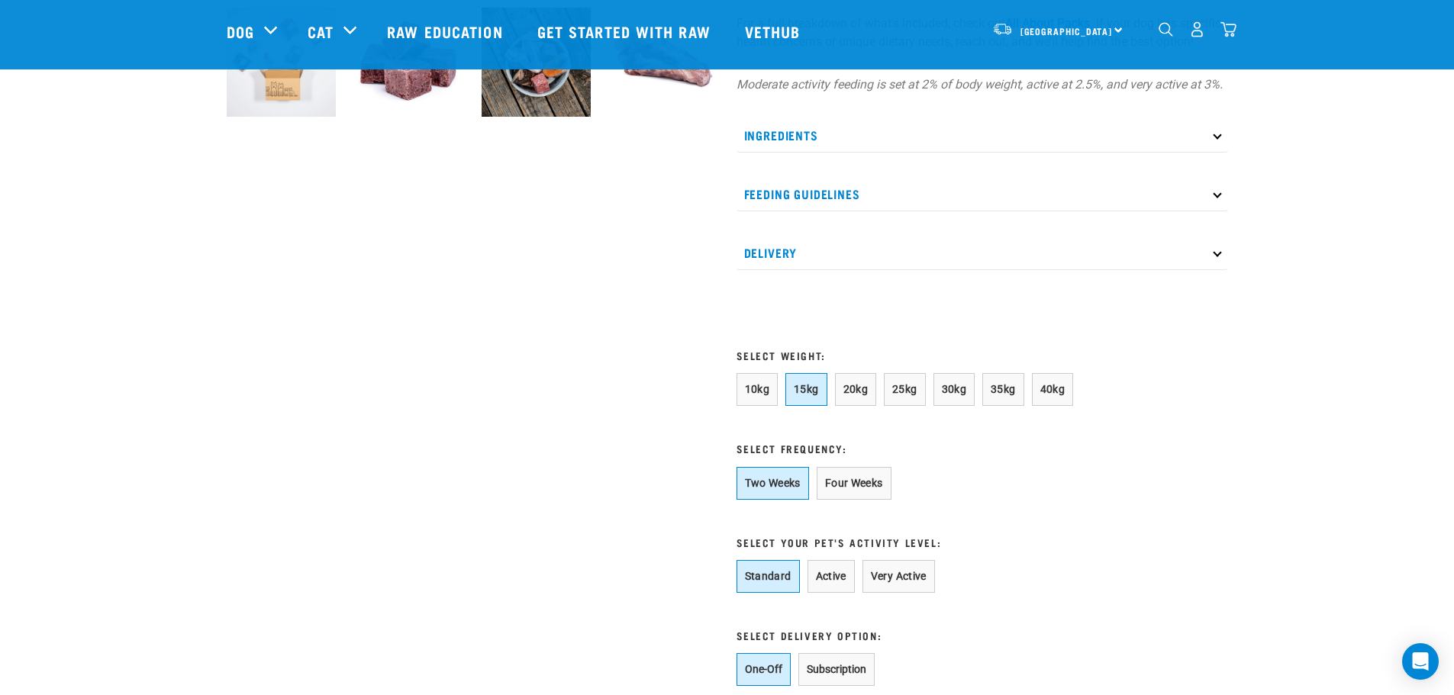
click at [785, 153] on p "Ingredients" at bounding box center [983, 135] width 492 height 34
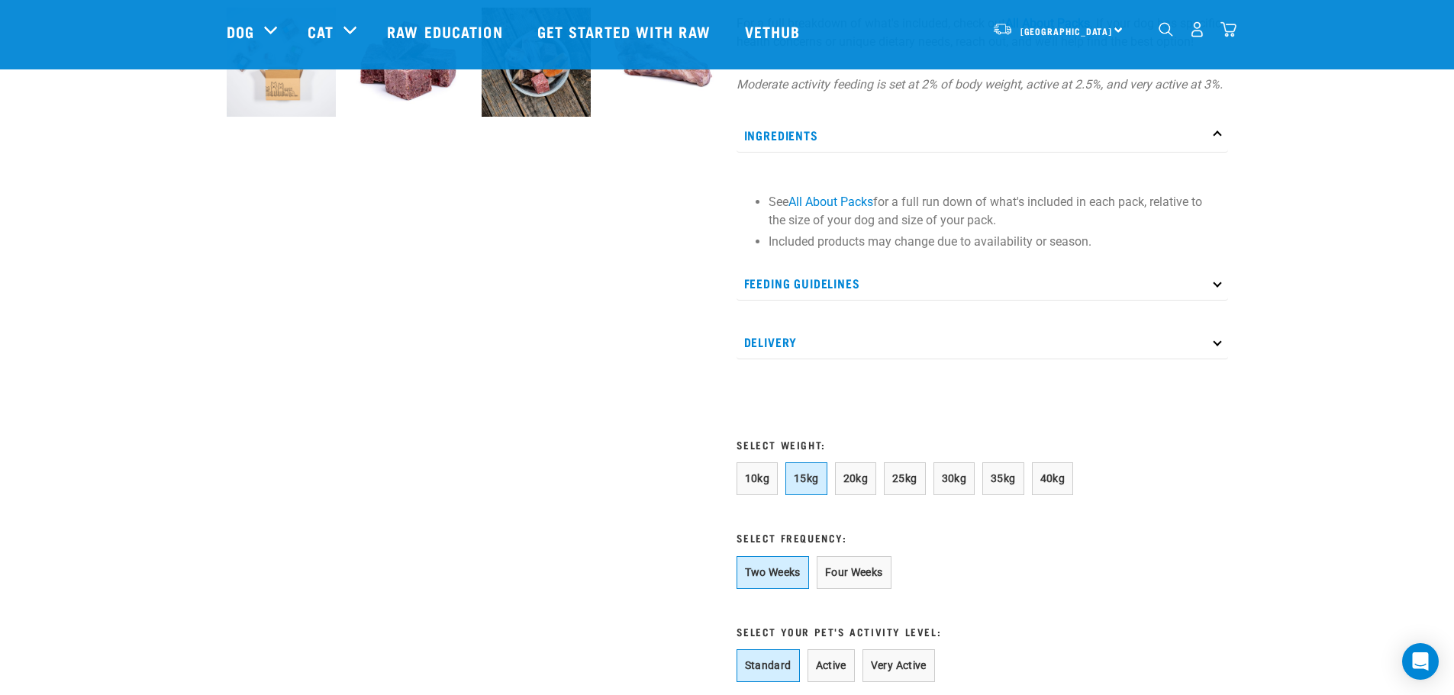
click at [807, 292] on p "Feeding Guidelines" at bounding box center [983, 283] width 492 height 34
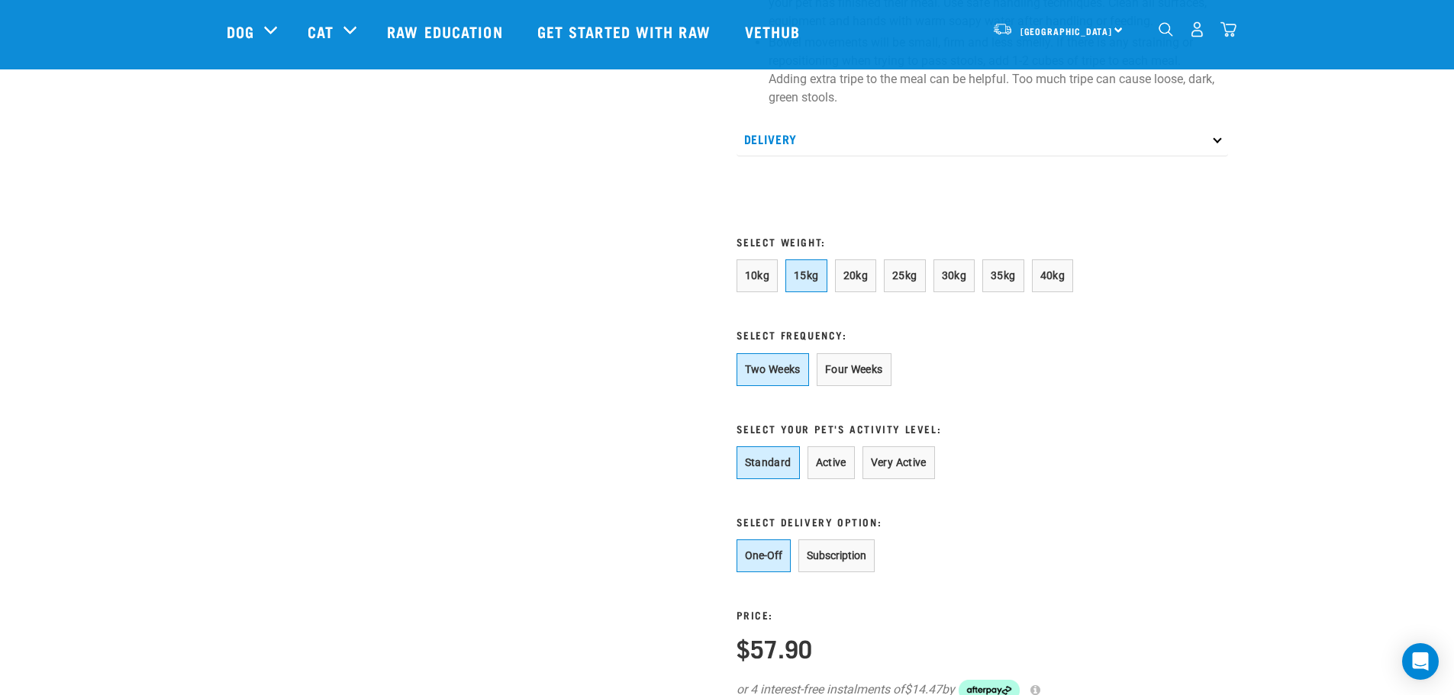
scroll to position [1145, 0]
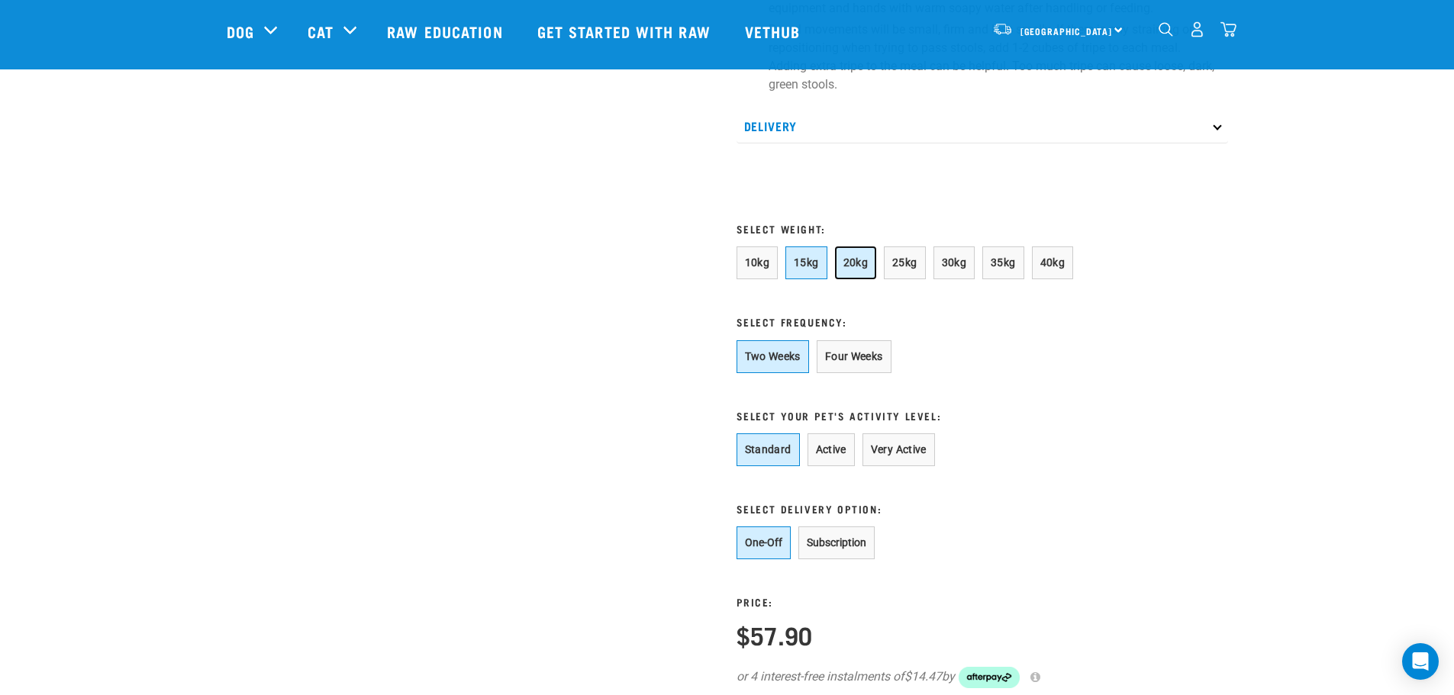
click at [843, 269] on span "20kg" at bounding box center [855, 262] width 25 height 12
click at [756, 560] on button "One-Off" at bounding box center [764, 543] width 54 height 33
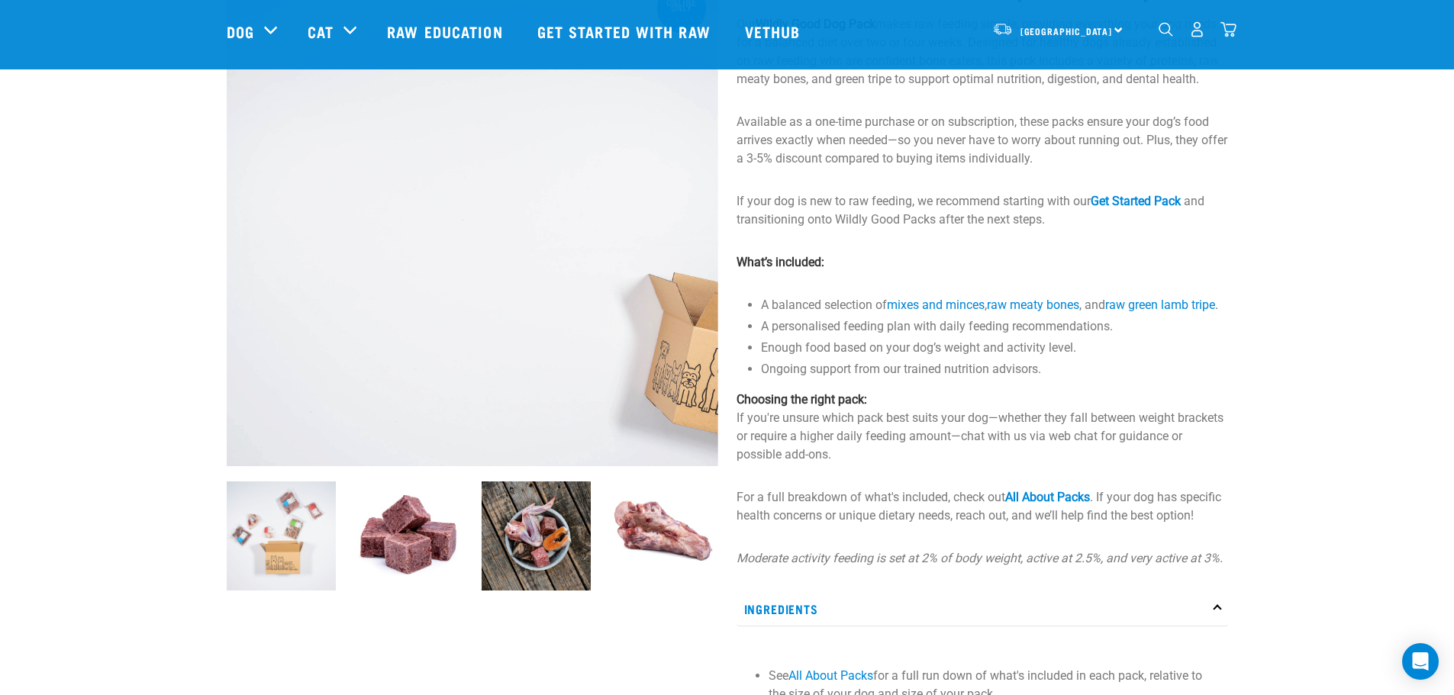
scroll to position [153, 0]
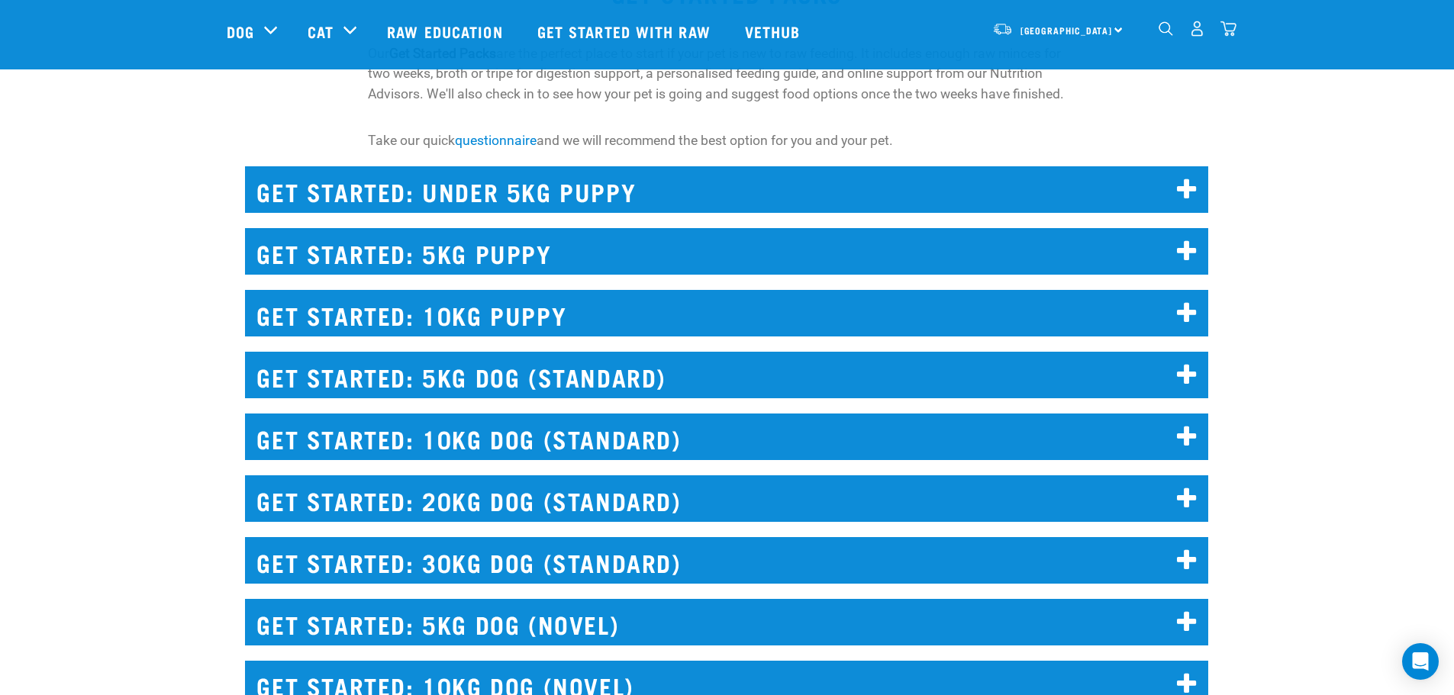
scroll to position [1679, 0]
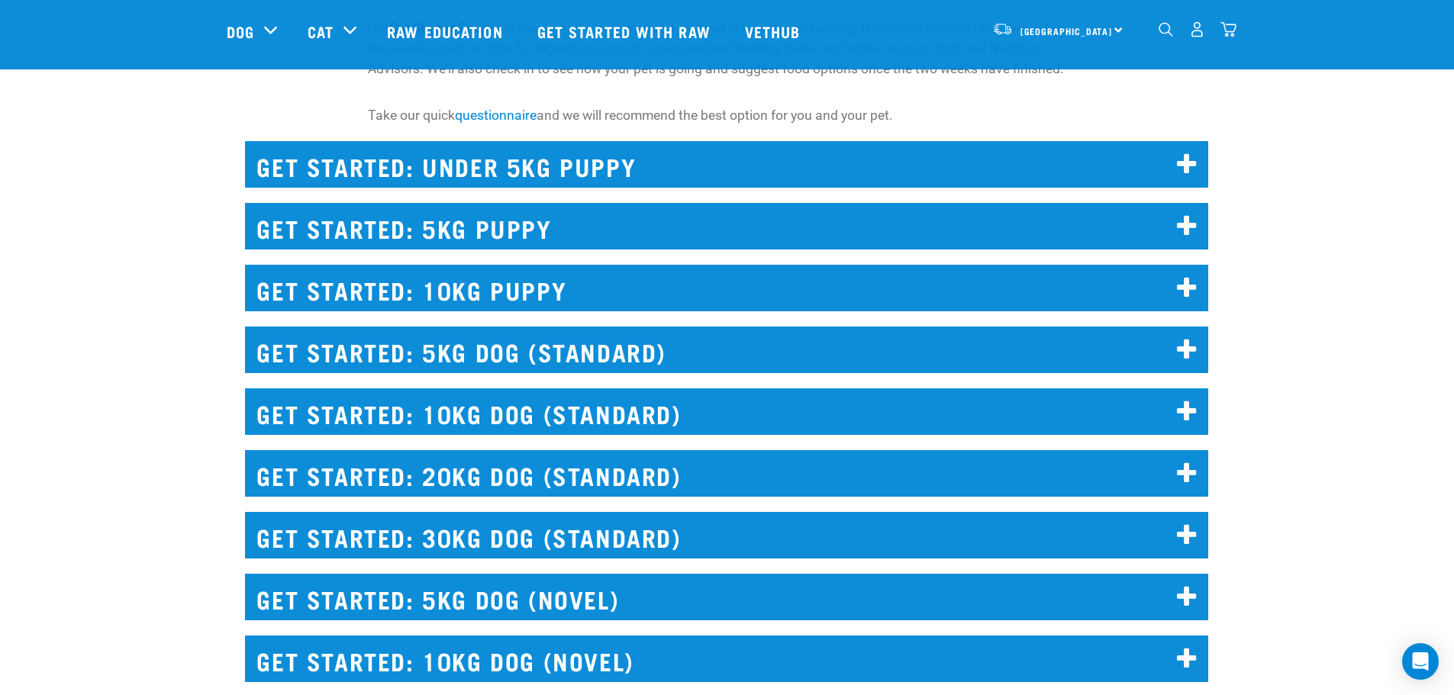
click at [605, 469] on h2 "GET STARTED: 20KG DOG (STANDARD)" at bounding box center [726, 473] width 963 height 47
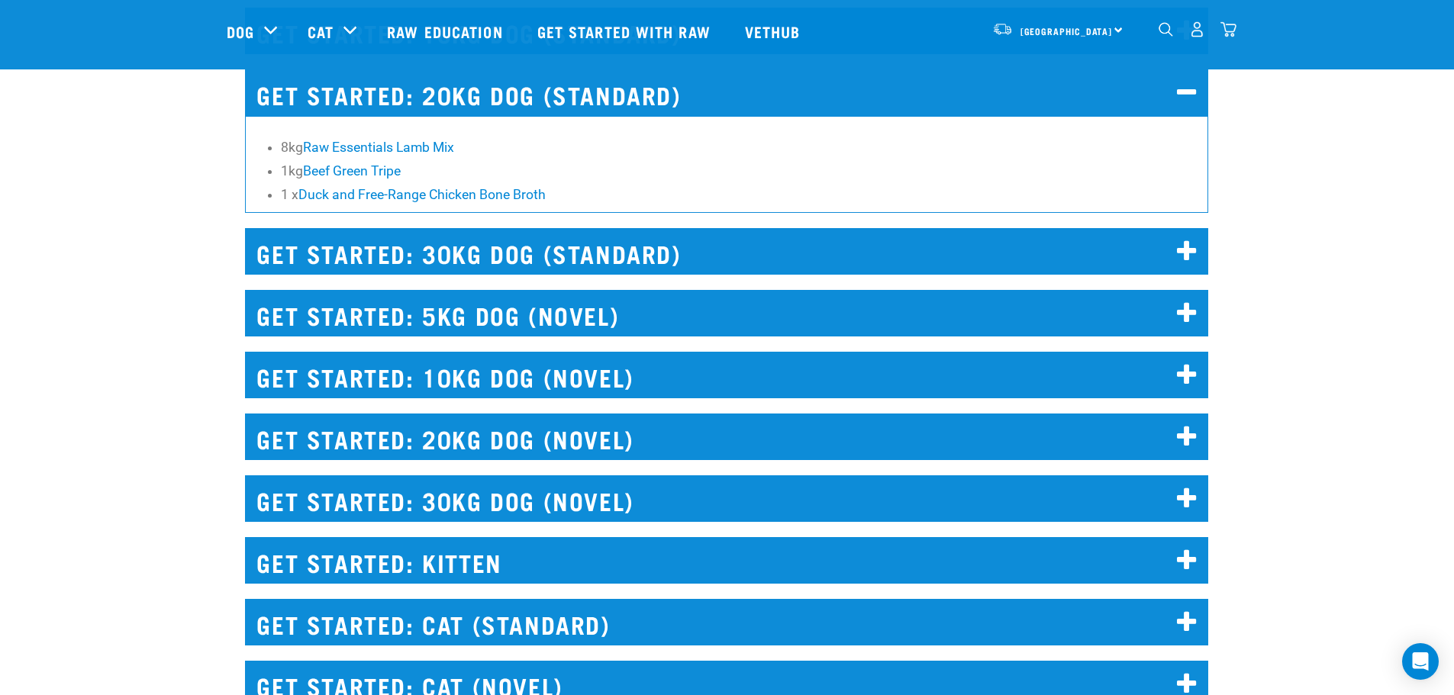
scroll to position [2061, 0]
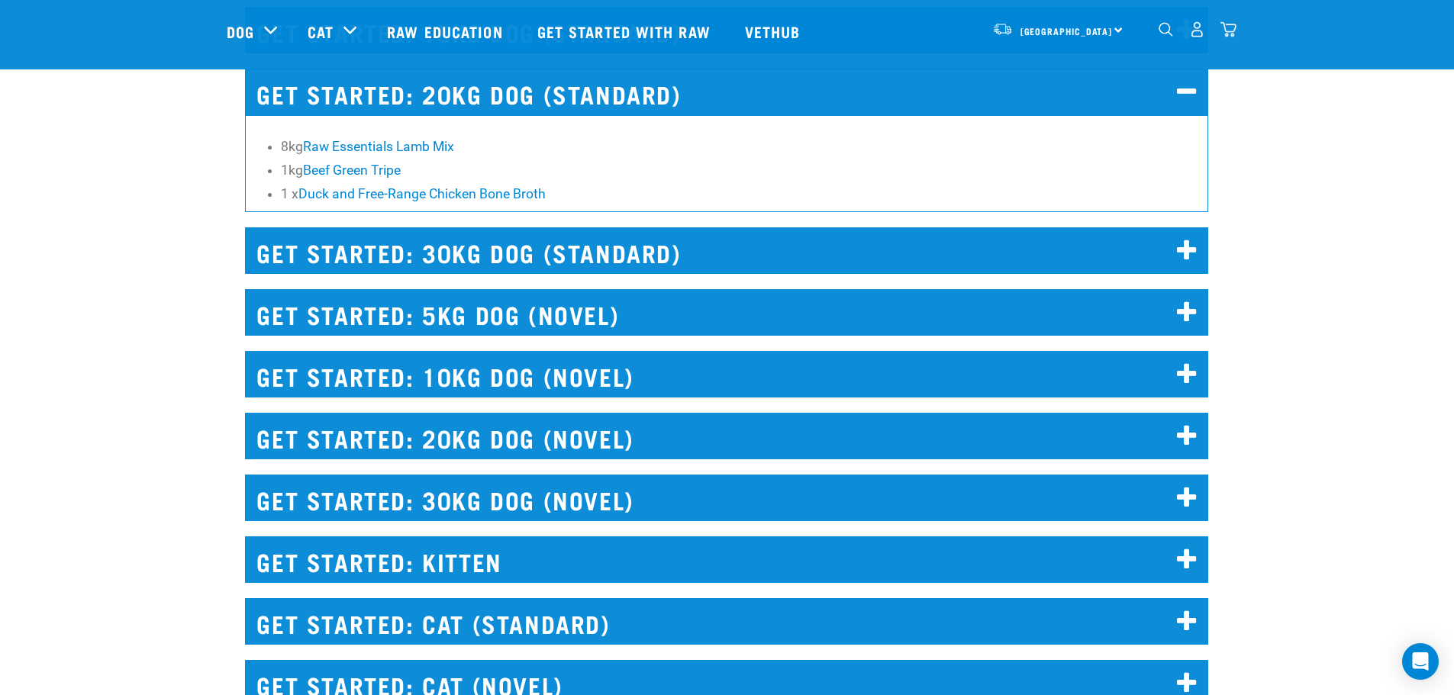
click at [519, 442] on h2 "GET STARTED: 20KG DOG (NOVEL)" at bounding box center [726, 436] width 963 height 47
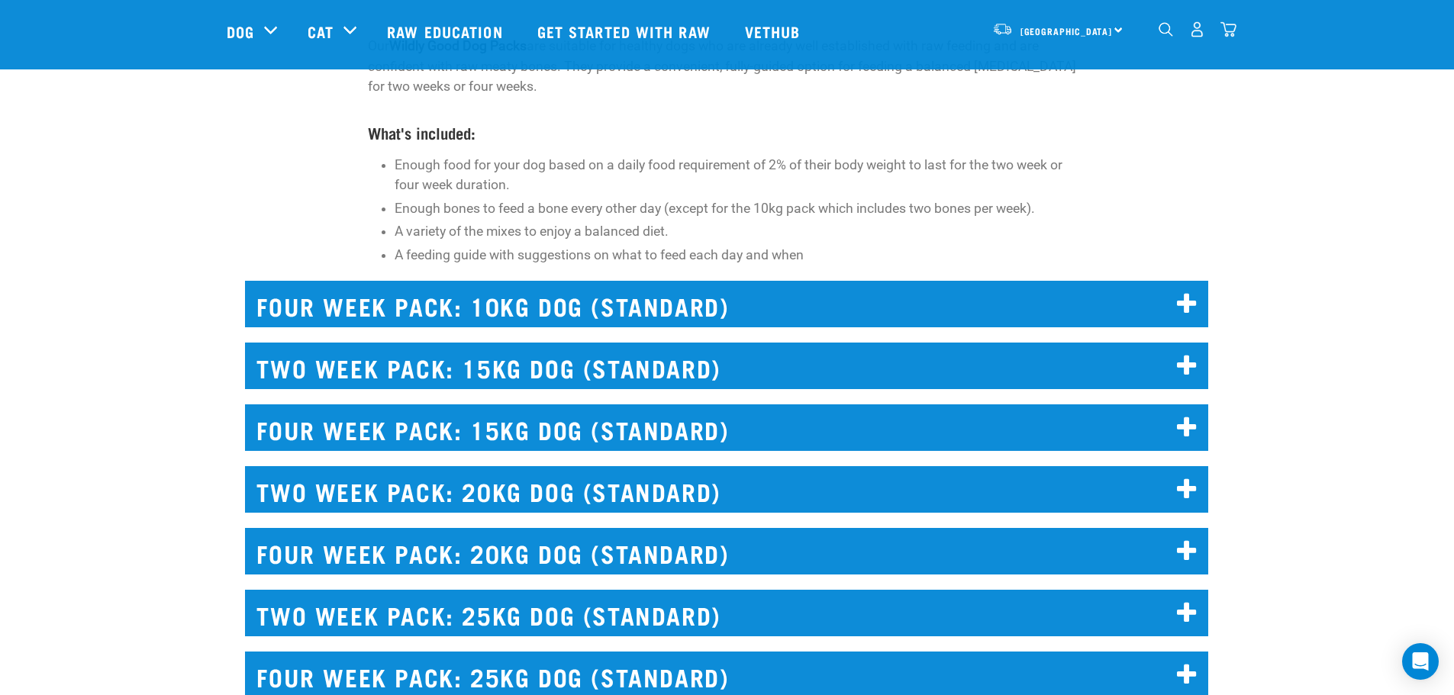
scroll to position [3664, 0]
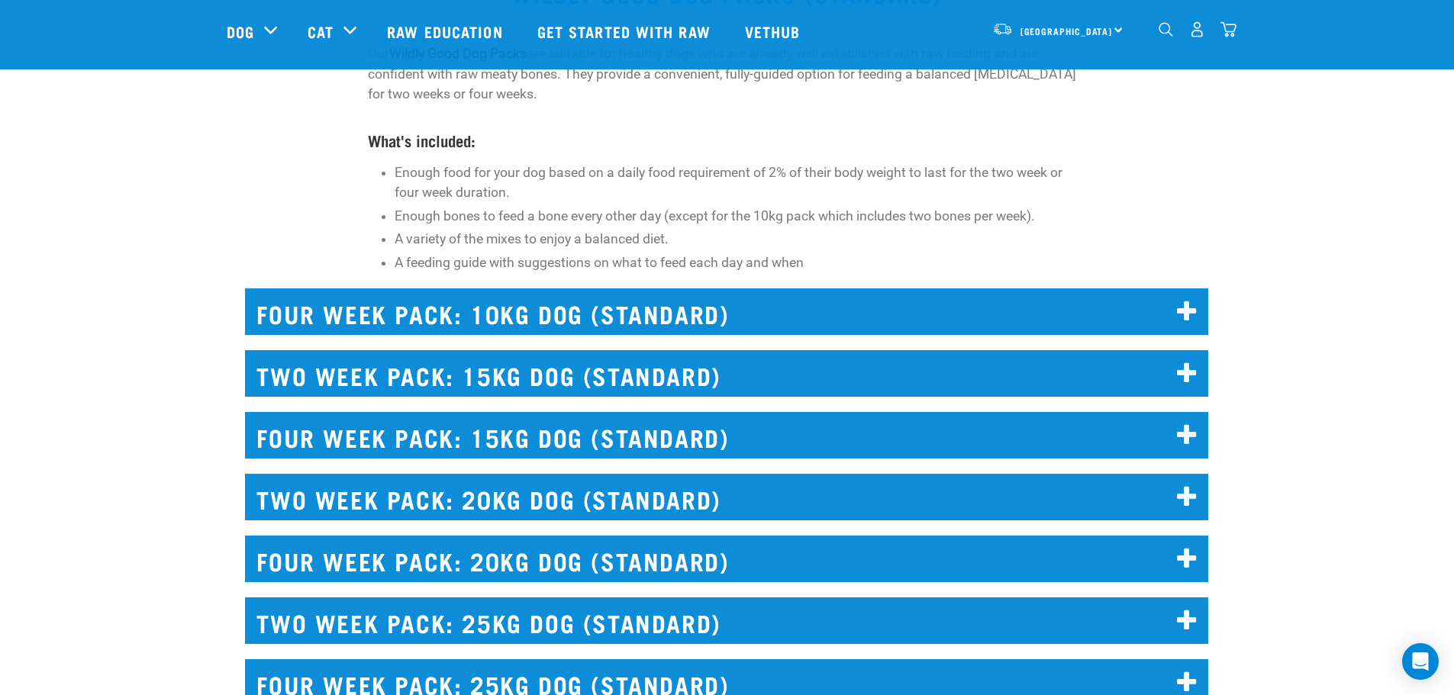
click at [590, 492] on h2 "TWO WEEK PACK: 20KG DOG (STANDARD)" at bounding box center [726, 497] width 963 height 47
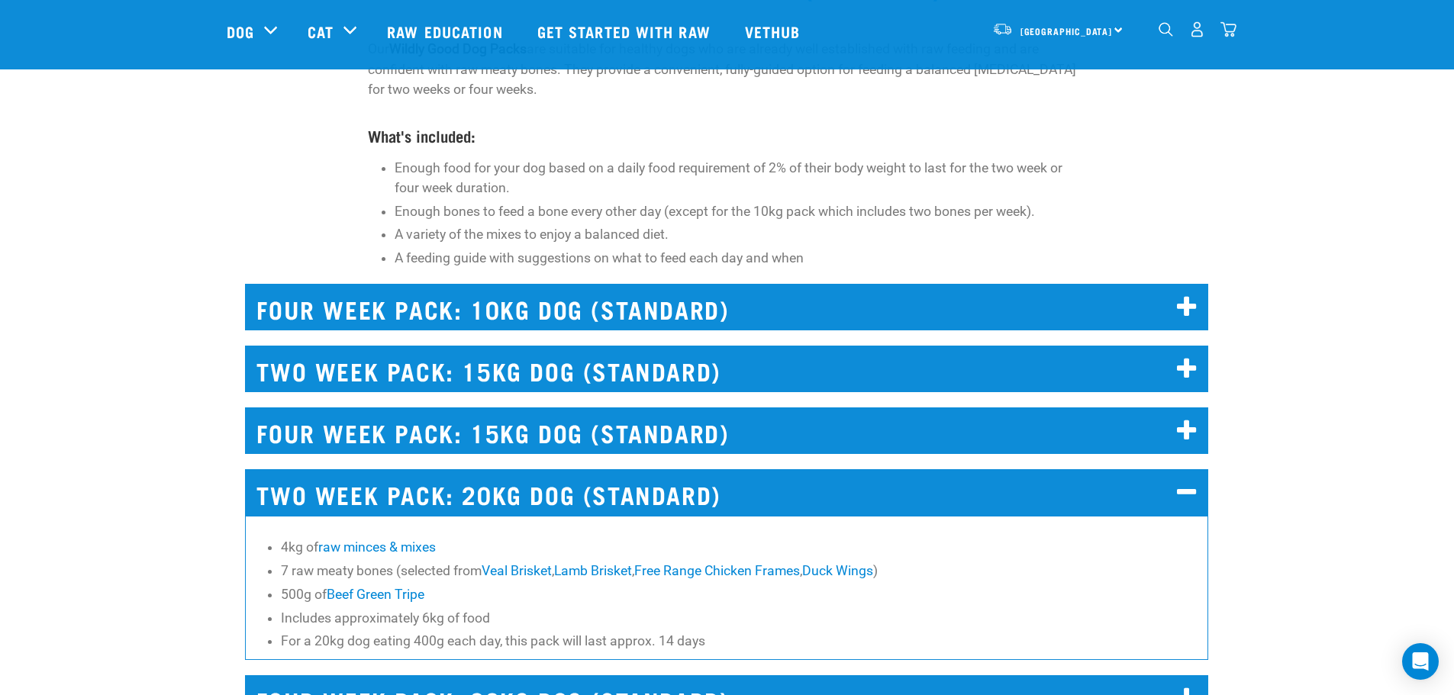
scroll to position [3740, 0]
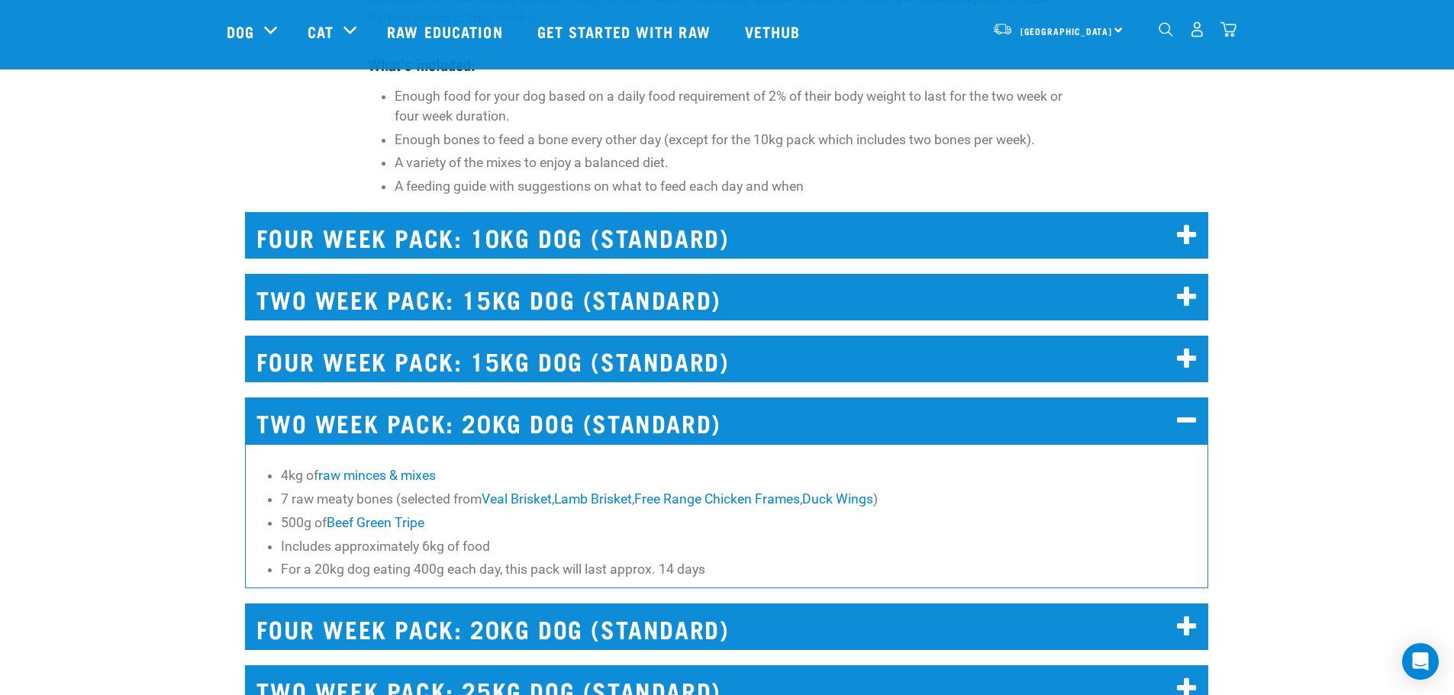
click at [449, 547] on li "Includes approximately 6kg of food" at bounding box center [741, 547] width 920 height 20
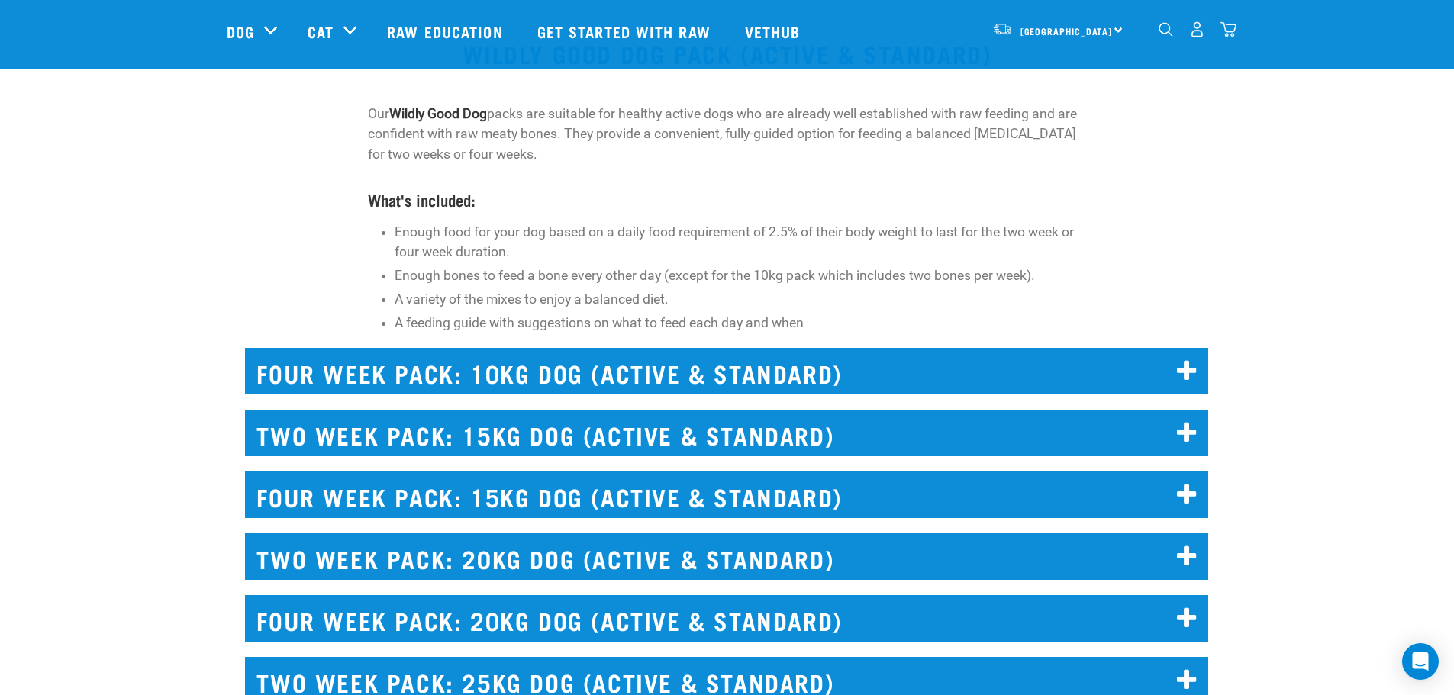
scroll to position [4961, 0]
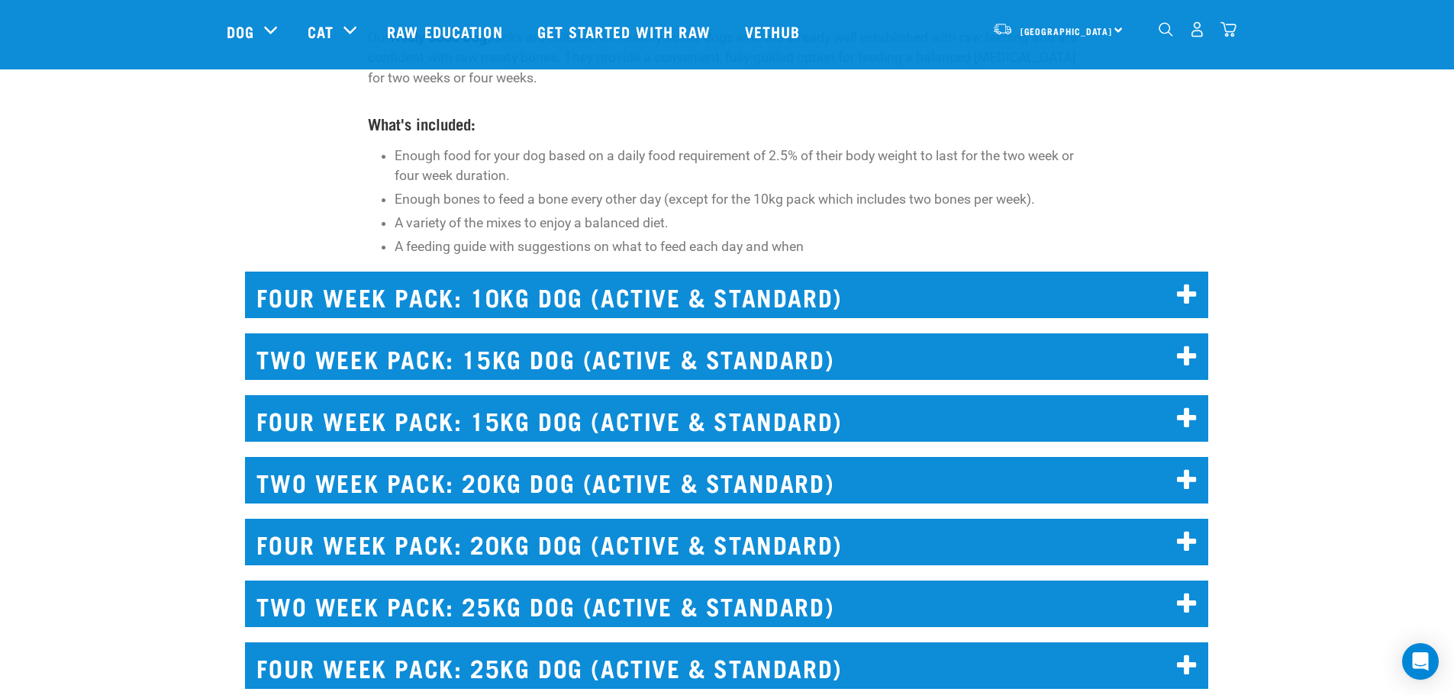
click at [598, 489] on h2 "TWO WEEK PACK: 20KG DOG (ACTIVE & STANDARD)" at bounding box center [726, 480] width 963 height 47
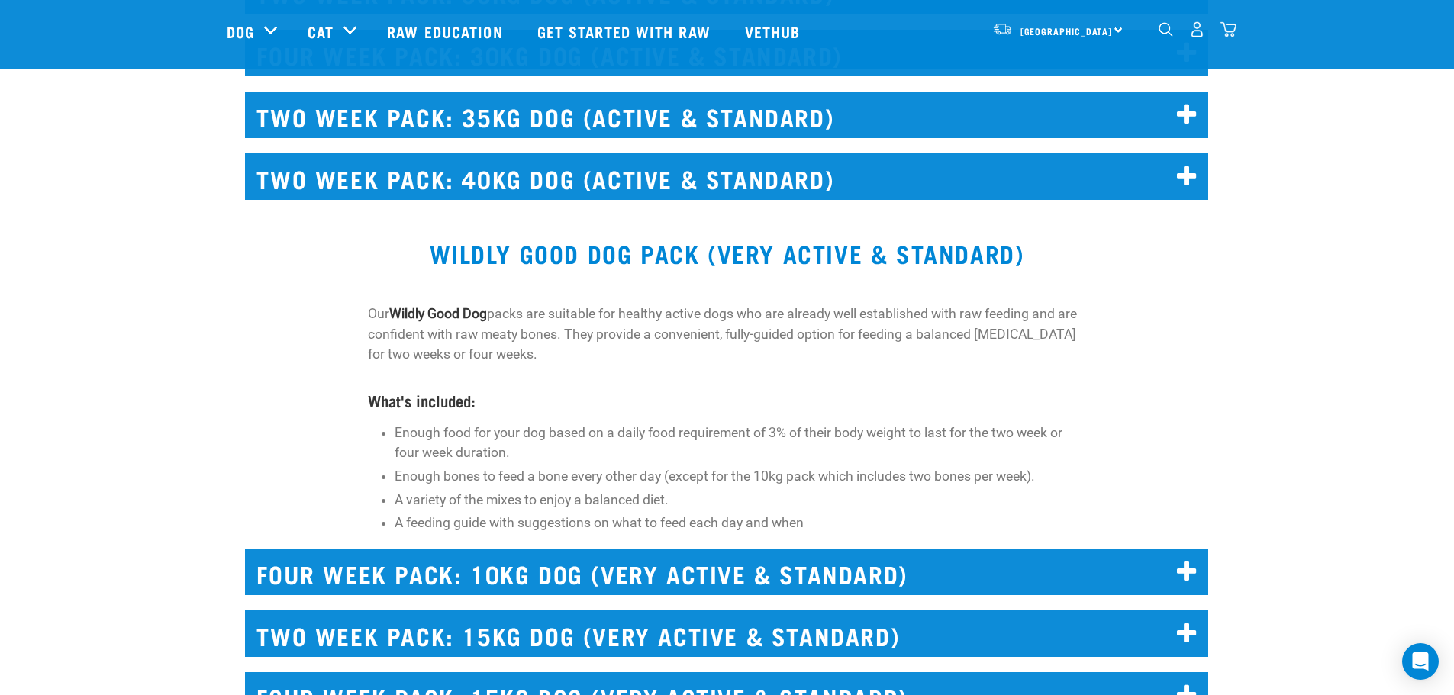
scroll to position [5877, 0]
